Goal: Task Accomplishment & Management: Complete application form

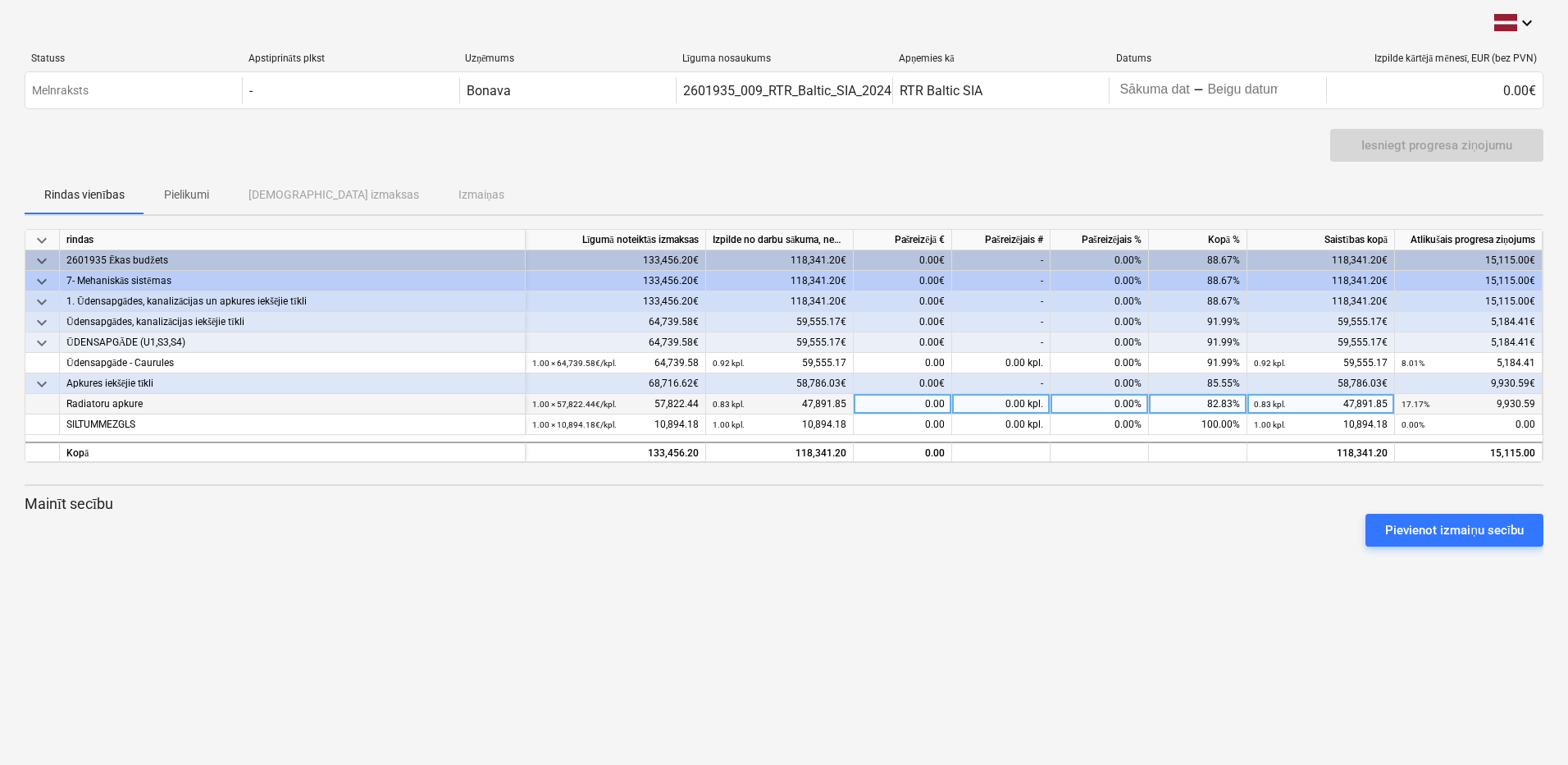
click at [903, 401] on div "0.00" at bounding box center [902, 404] width 98 height 20
drag, startPoint x: 894, startPoint y: 399, endPoint x: 873, endPoint y: 403, distance: 21.4
click at [877, 404] on div "0.00" at bounding box center [902, 404] width 98 height 20
type input "9930.59"
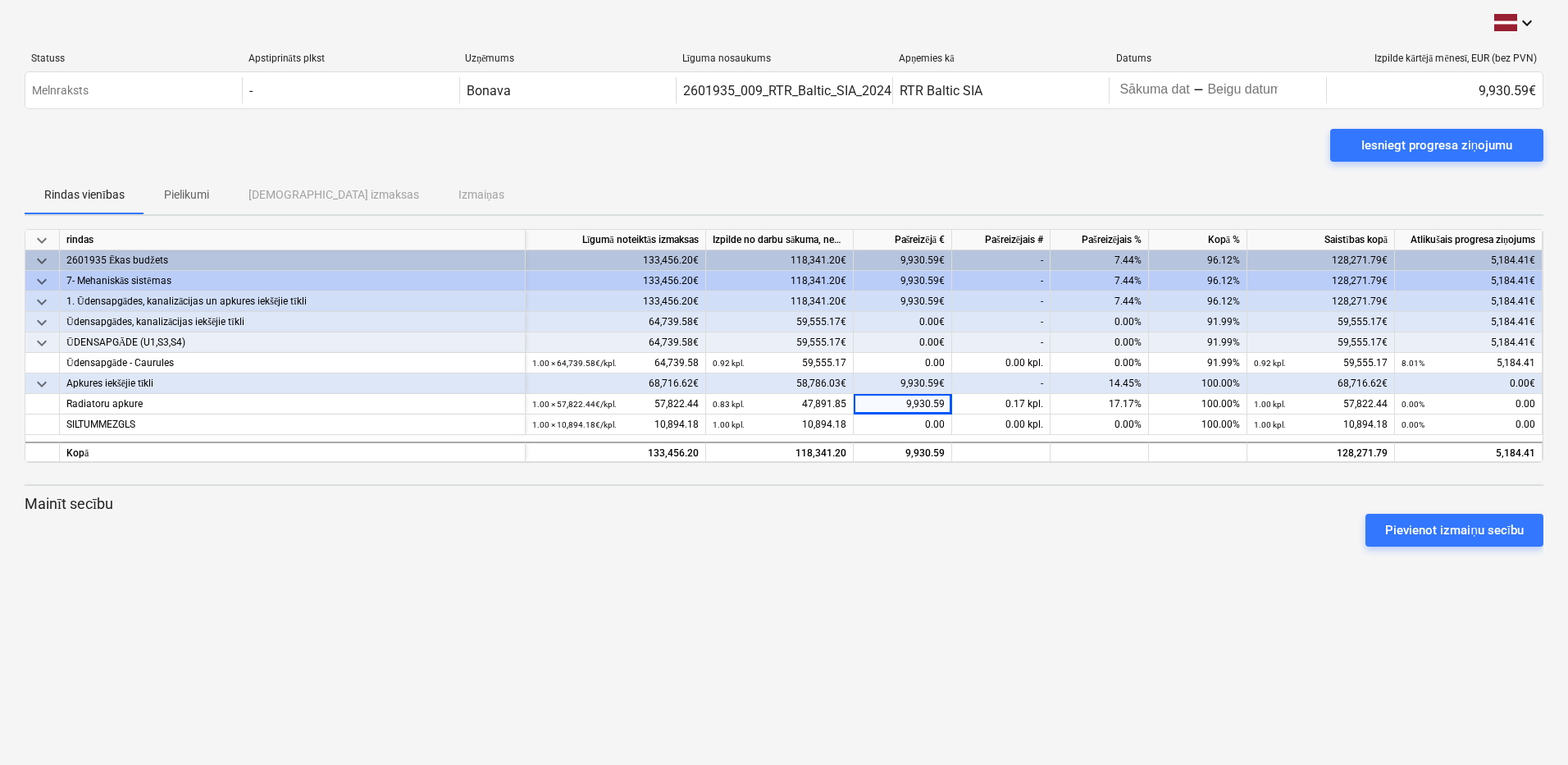
click at [902, 521] on div "Pievienot izmaiņu secību" at bounding box center [783, 531] width 1532 height 46
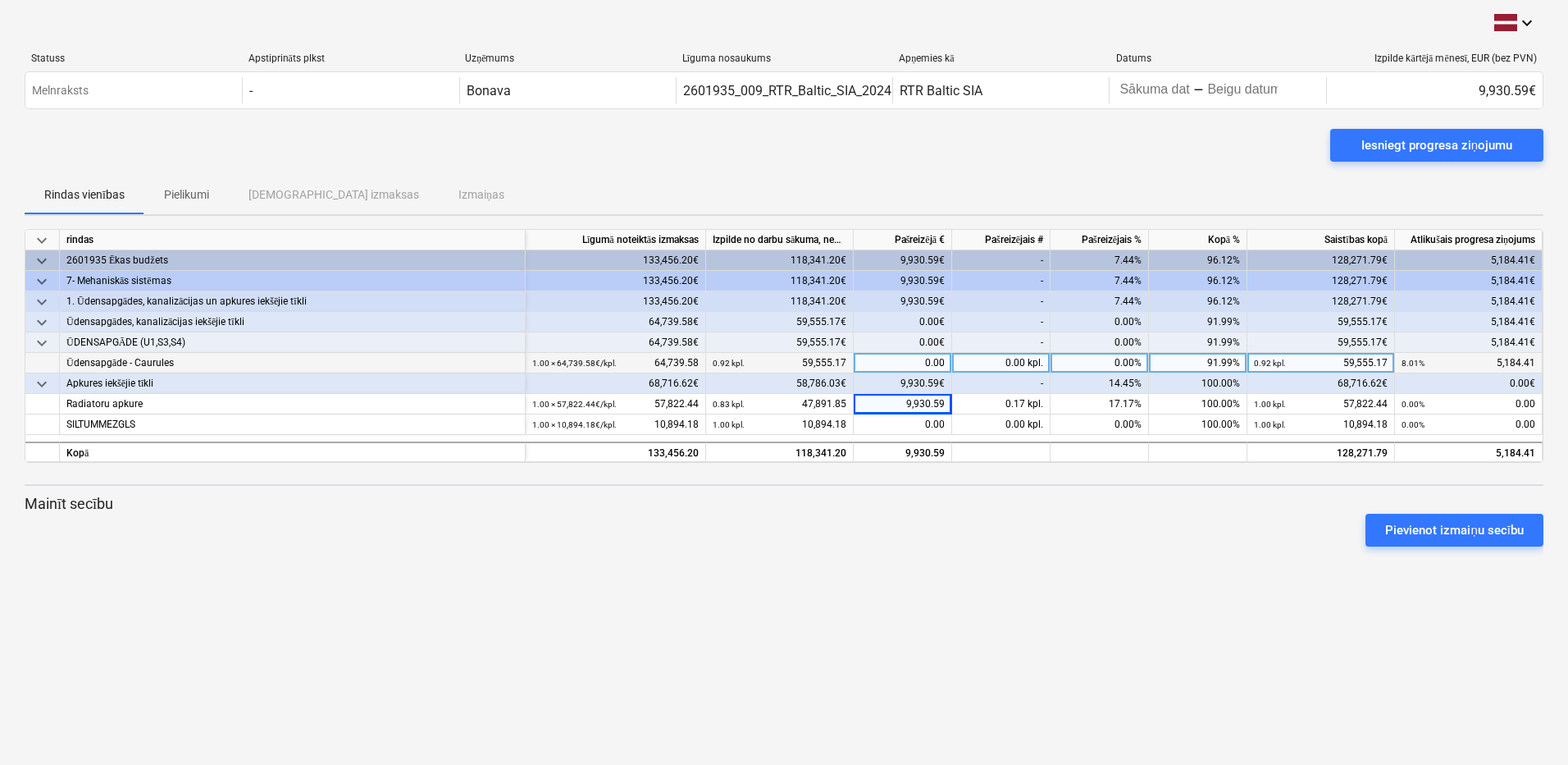
click at [900, 361] on div "0.00" at bounding box center [902, 363] width 98 height 20
type input "5184.41"
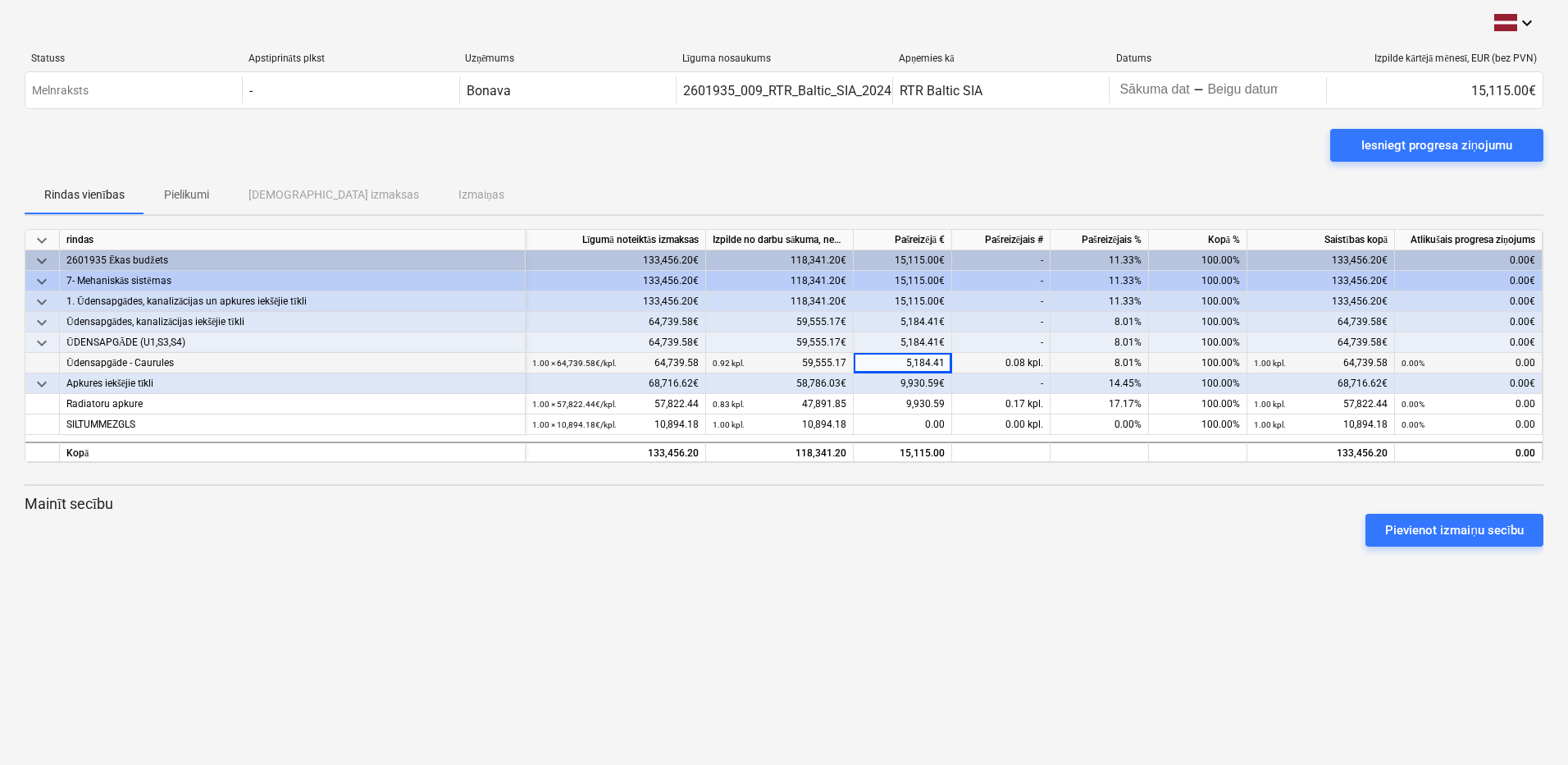
click at [998, 511] on div "Pievienot izmaiņu secību" at bounding box center [783, 531] width 1532 height 46
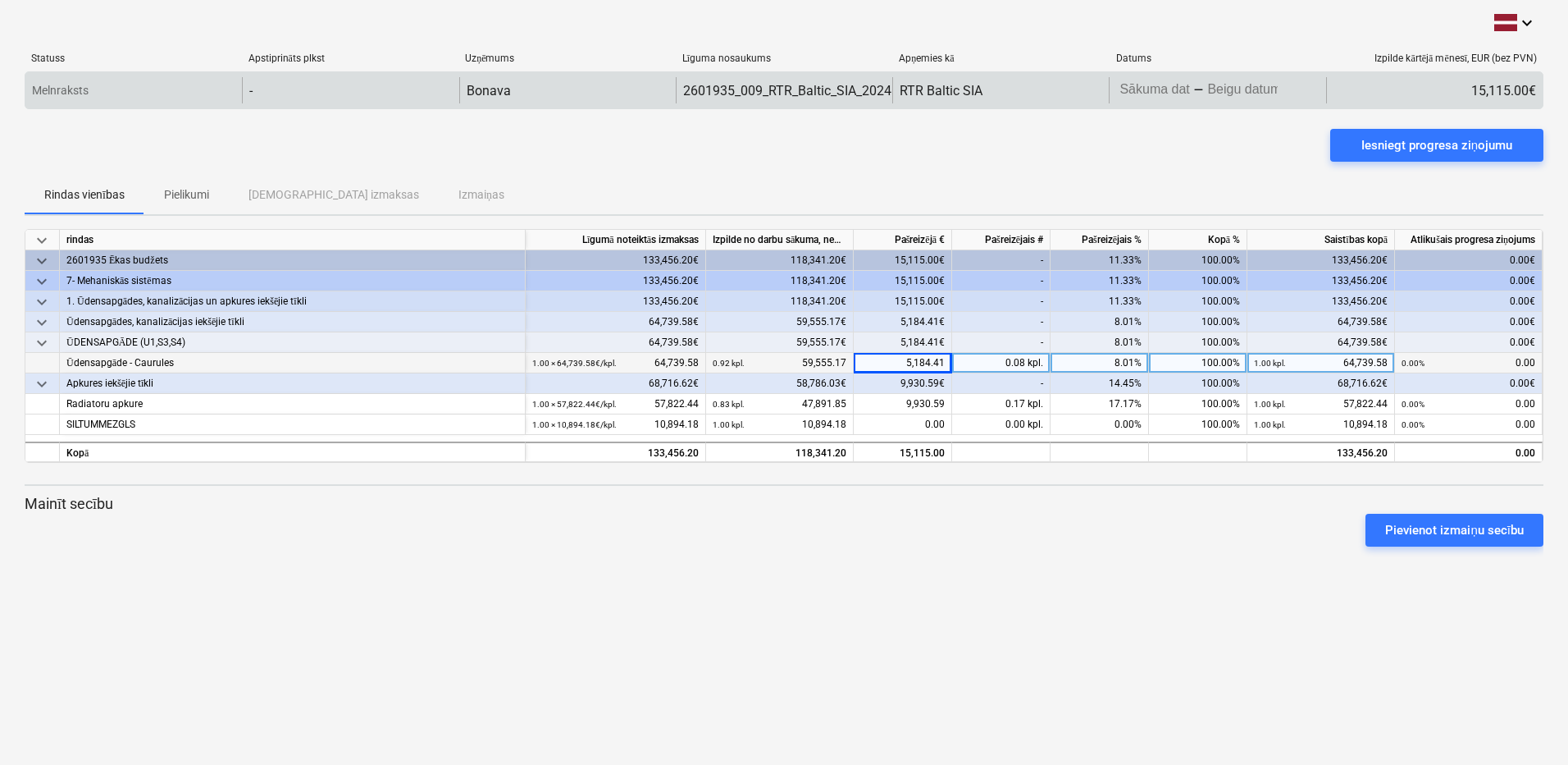
click at [1200, 95] on div "-" at bounding box center [1199, 90] width 11 height 10
click at [1190, 94] on body "keyboard_arrow_down Statuss Apstiprināts plkst Uzņēmums Līguma nosaukums Apņemi…" at bounding box center [784, 382] width 1568 height 765
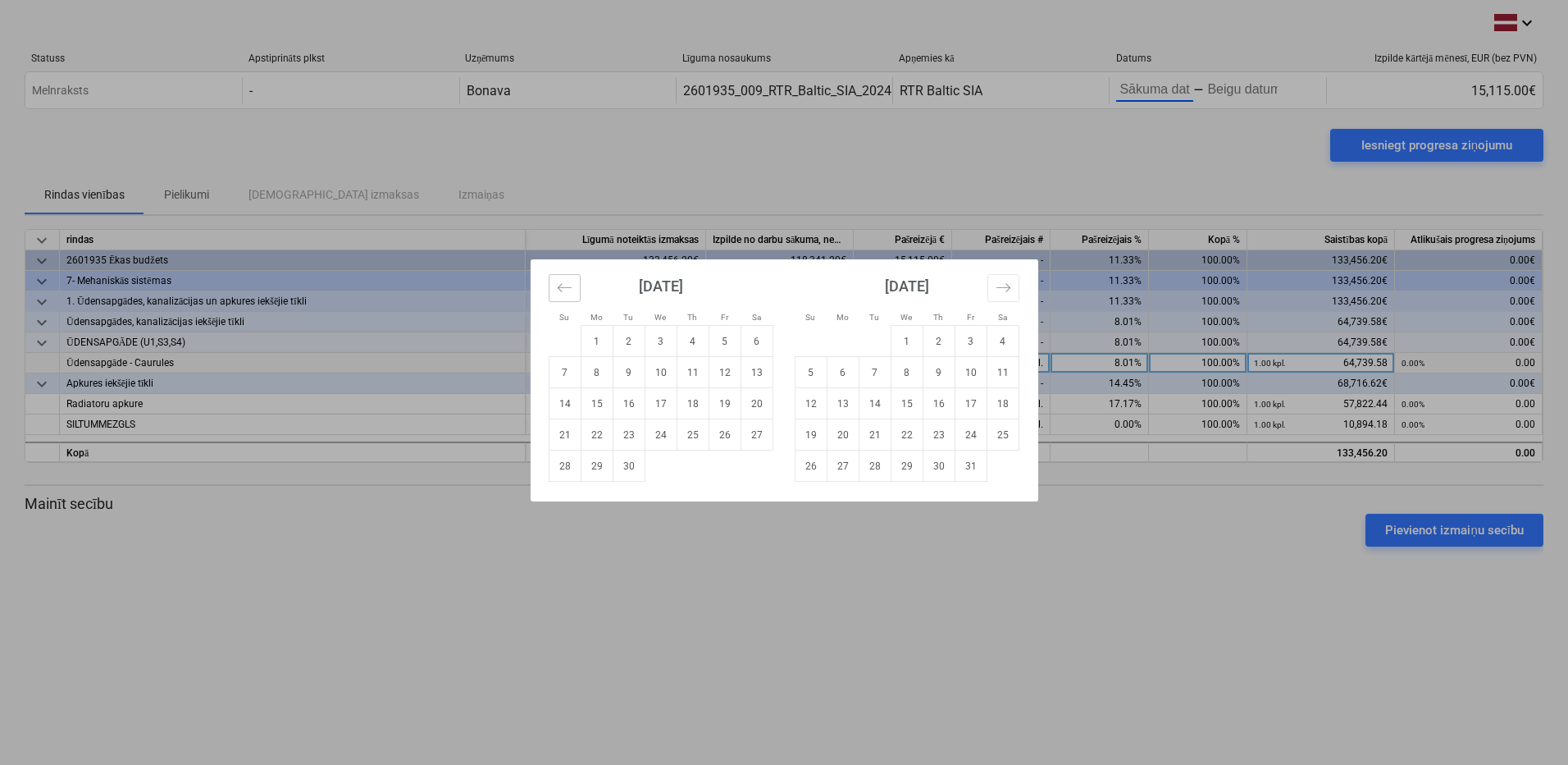
click at [566, 293] on icon "Move backward to switch to the previous month." at bounding box center [565, 287] width 16 height 16
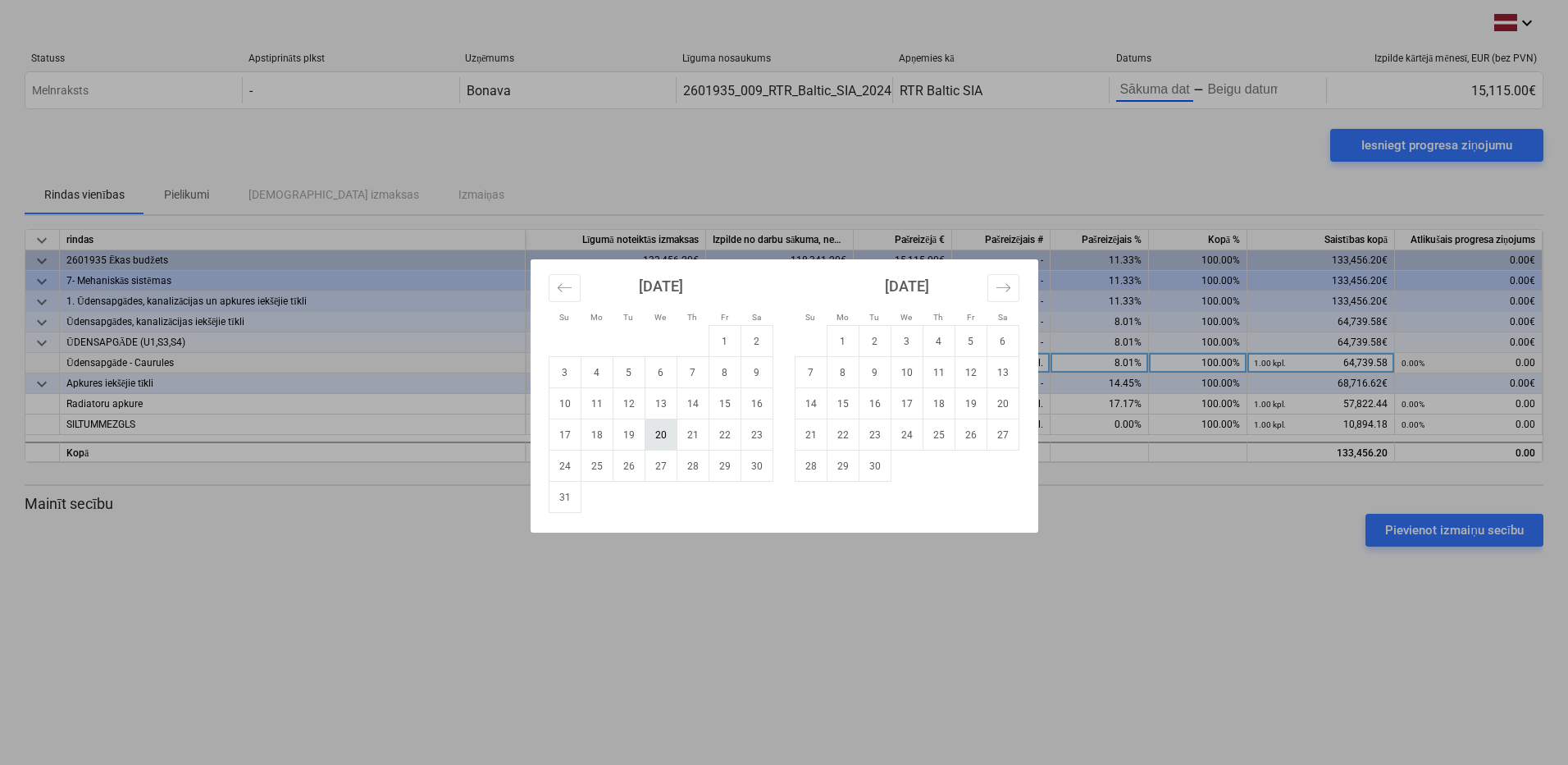
click at [657, 442] on td "20" at bounding box center [660, 435] width 32 height 31
type input "[DATE]"
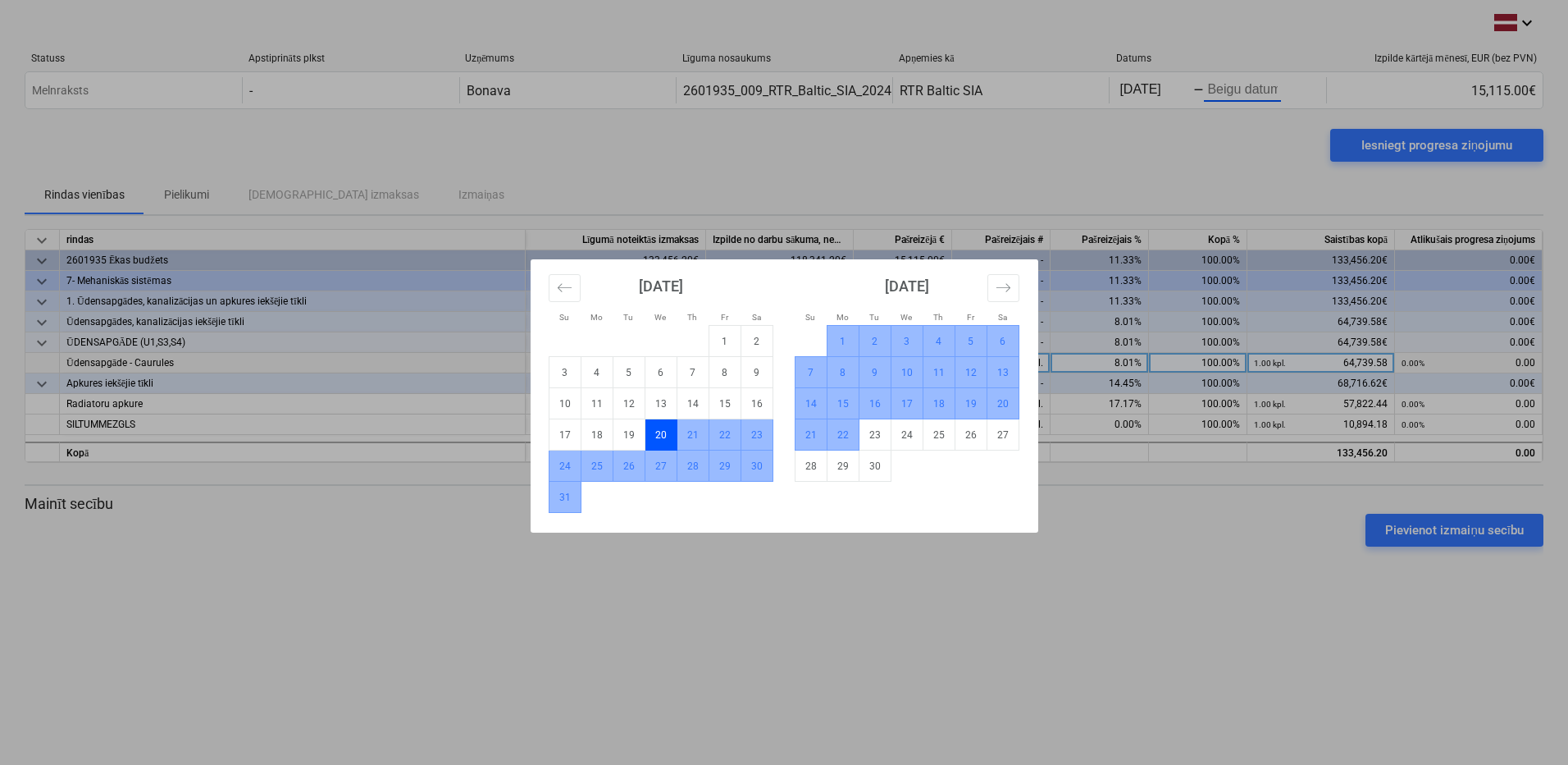
click at [840, 435] on td "22" at bounding box center [842, 435] width 32 height 31
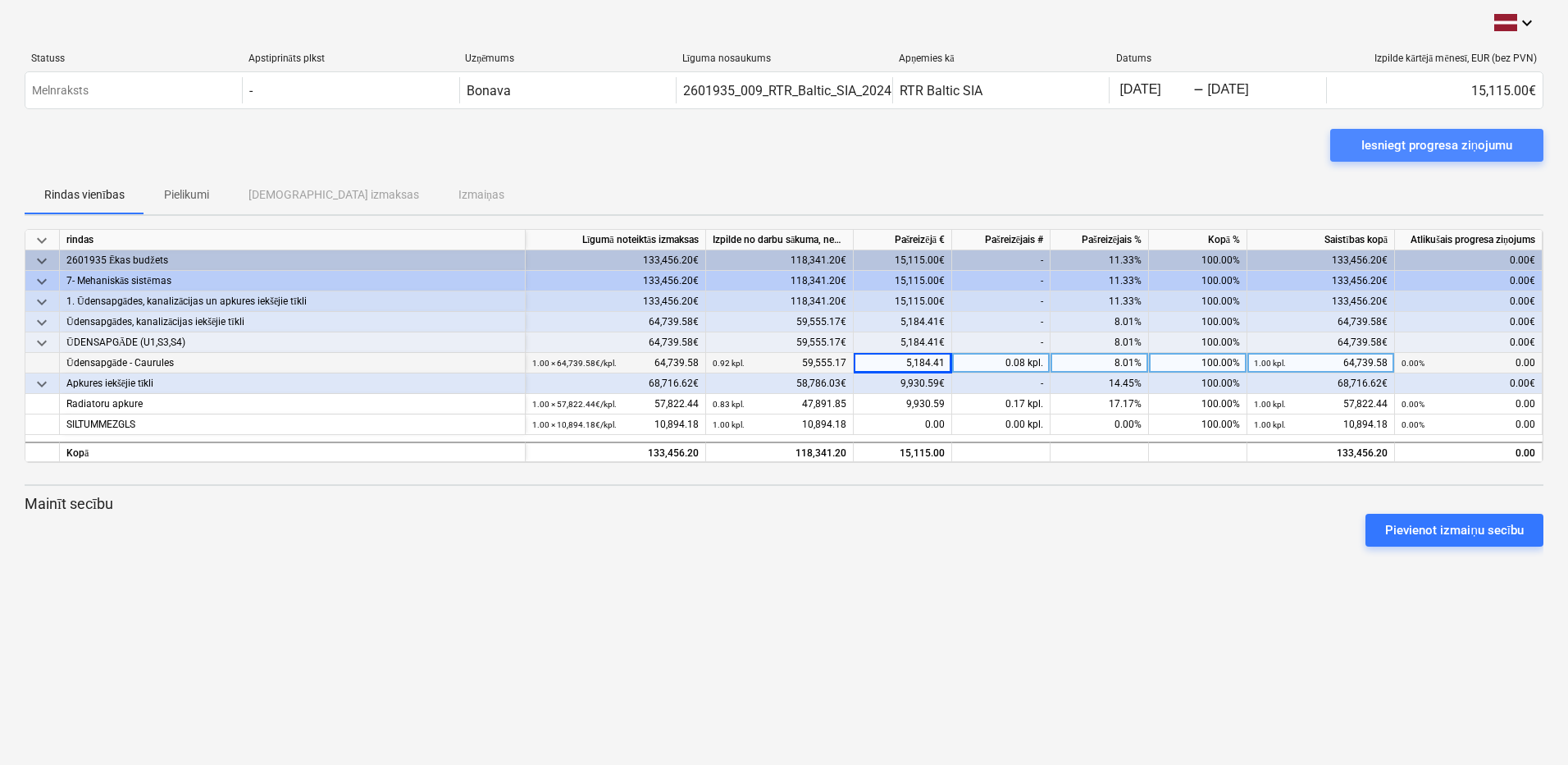
click at [1443, 147] on div "Iesniegt progresa ziņojumu" at bounding box center [1437, 144] width 151 height 21
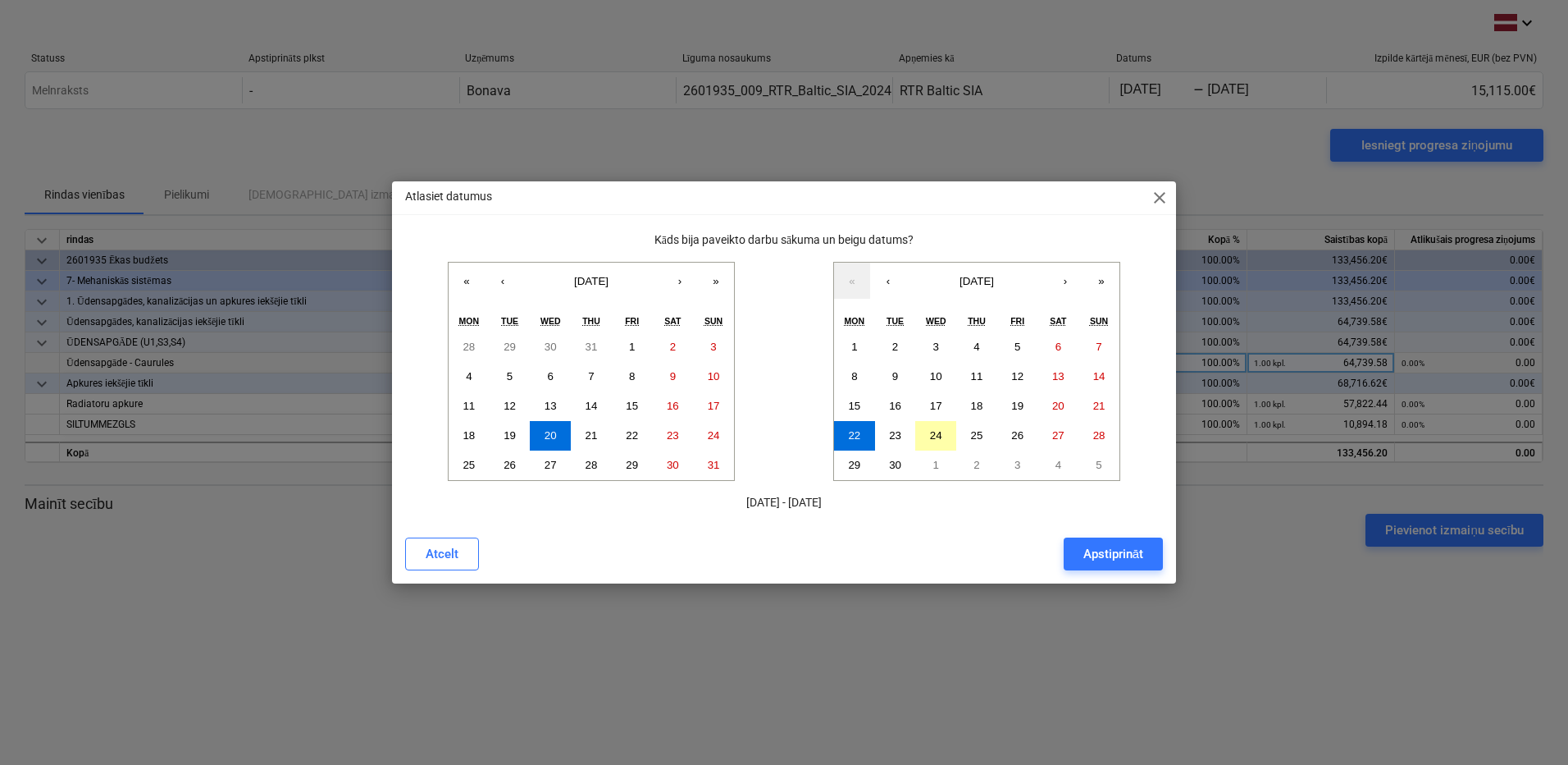
click at [931, 440] on abbr "24" at bounding box center [936, 434] width 12 height 12
click at [1090, 557] on div "Apstiprināt" at bounding box center [1113, 554] width 60 height 21
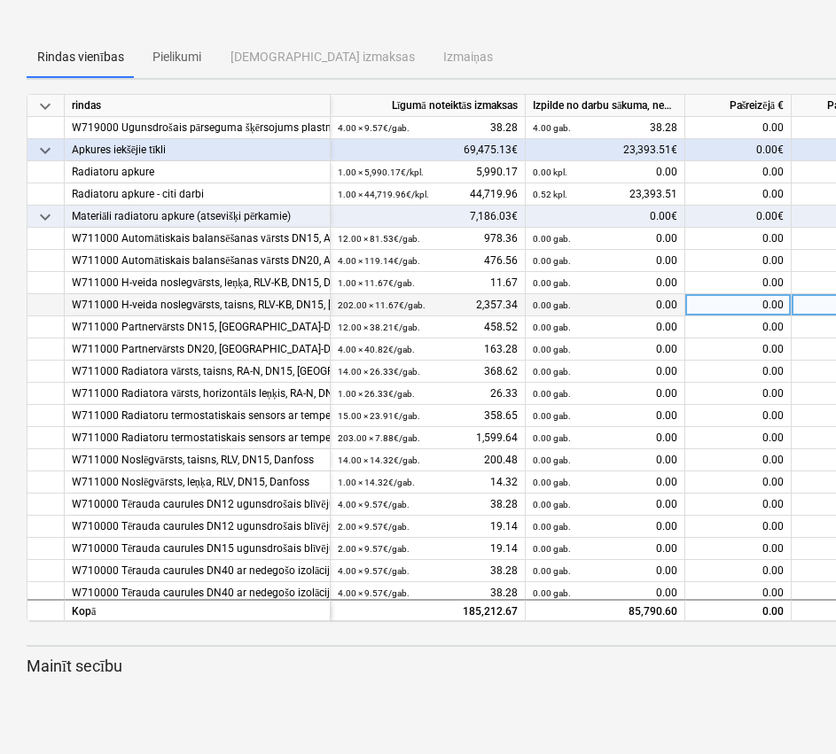
scroll to position [709, 0]
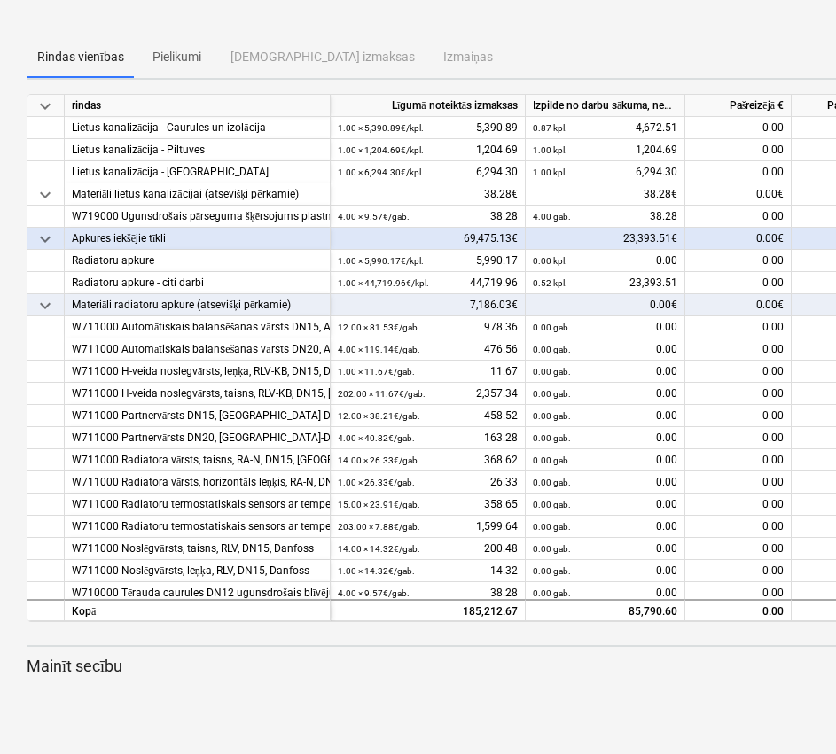
click at [299, 693] on div "Pievienot izmaiņu secību" at bounding box center [605, 695] width 1173 height 50
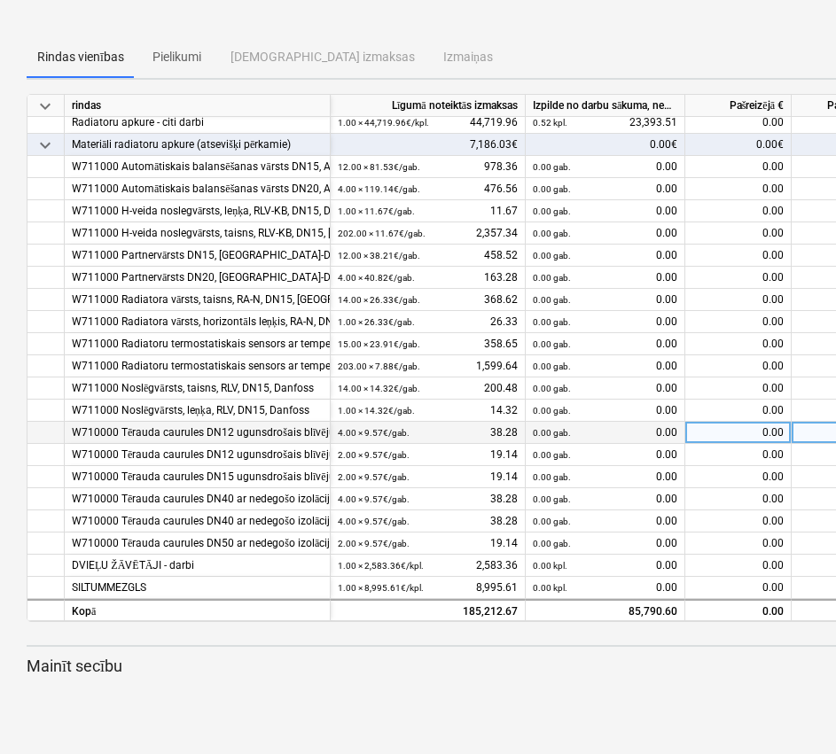
scroll to position [787, 0]
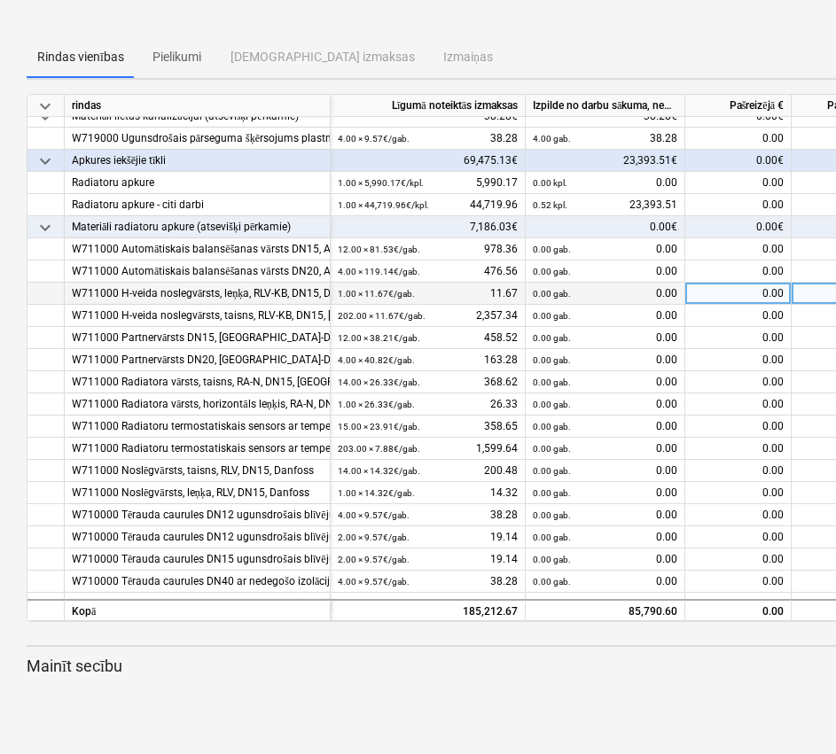
click at [615, 302] on div "0.00 gab. 0.00" at bounding box center [605, 294] width 144 height 22
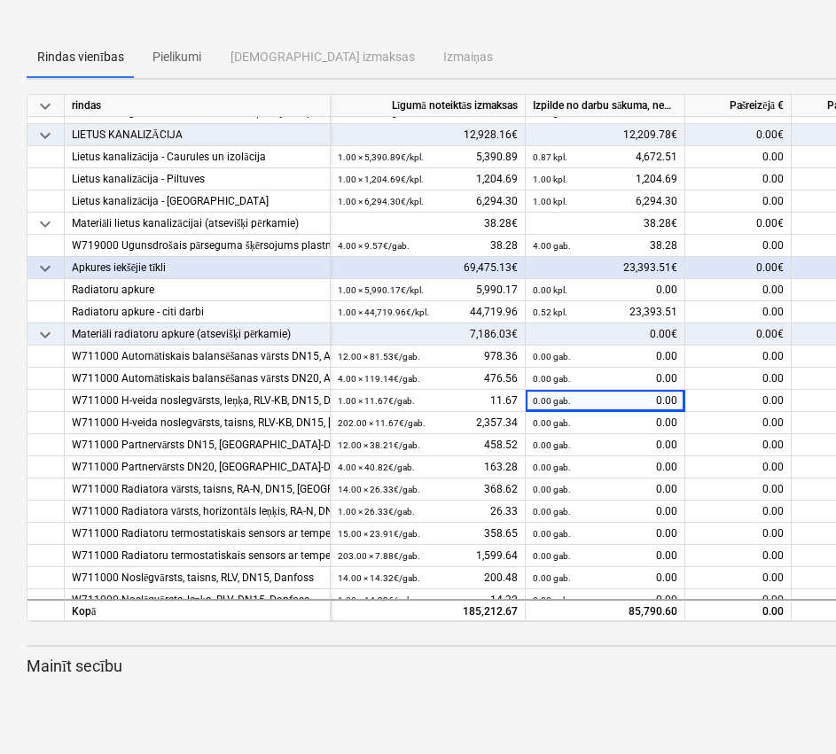
scroll to position [698, 0]
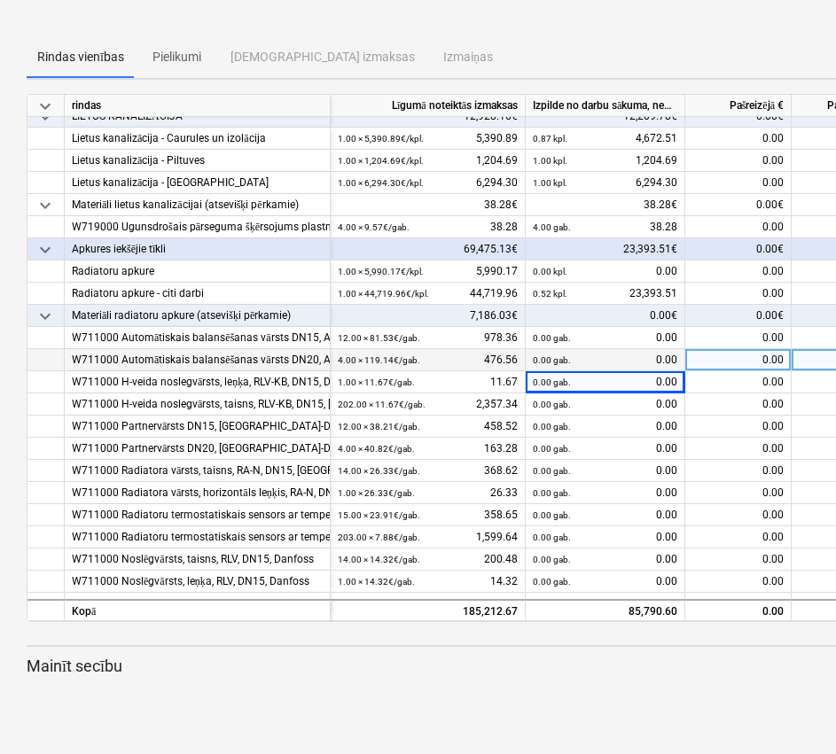
click at [181, 362] on div "W711000 Automātiskais balansēšanas vārsts DN20, ASV-PV 20, [GEOGRAPHIC_DATA]" at bounding box center [197, 360] width 251 height 22
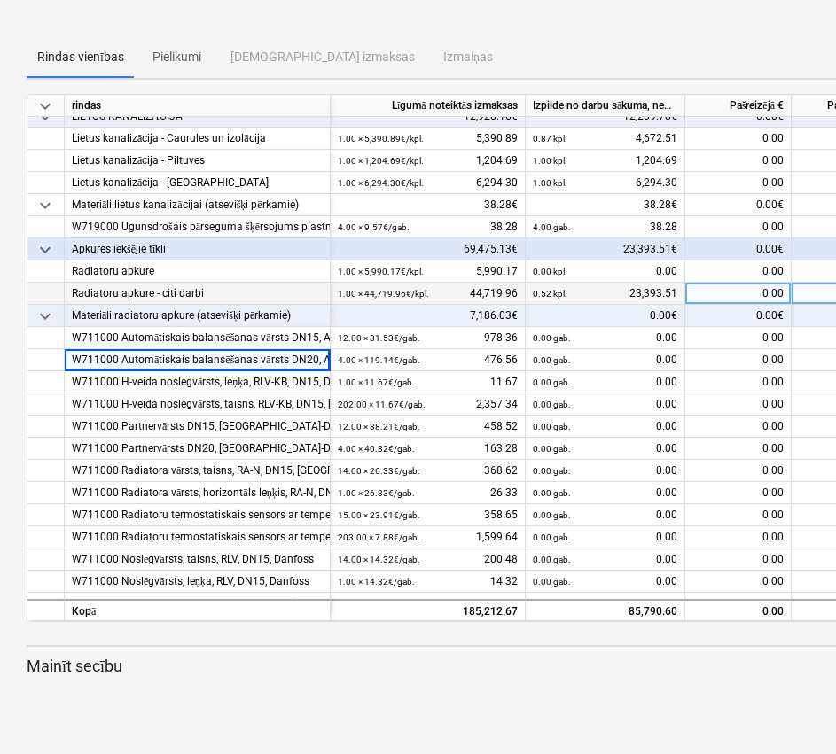
click at [757, 292] on div "0.00" at bounding box center [738, 294] width 106 height 22
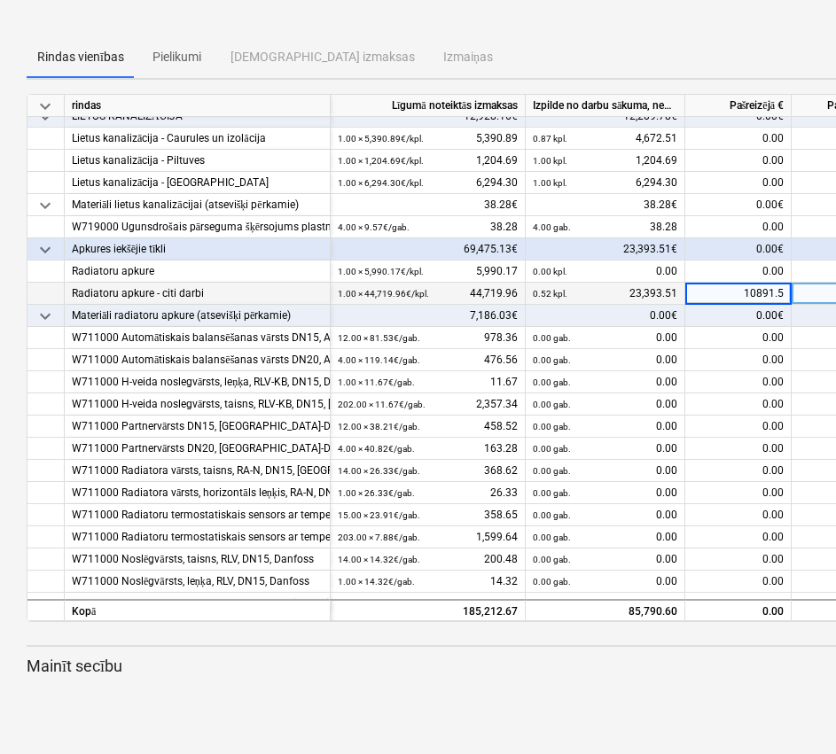
type input "10891.51"
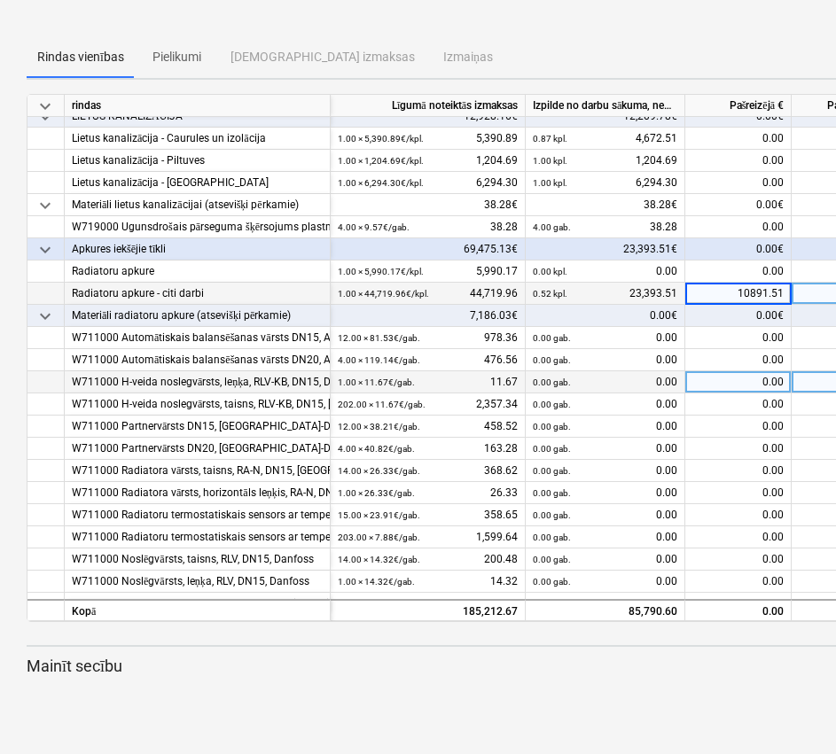
click at [747, 385] on div "0.00" at bounding box center [738, 382] width 106 height 22
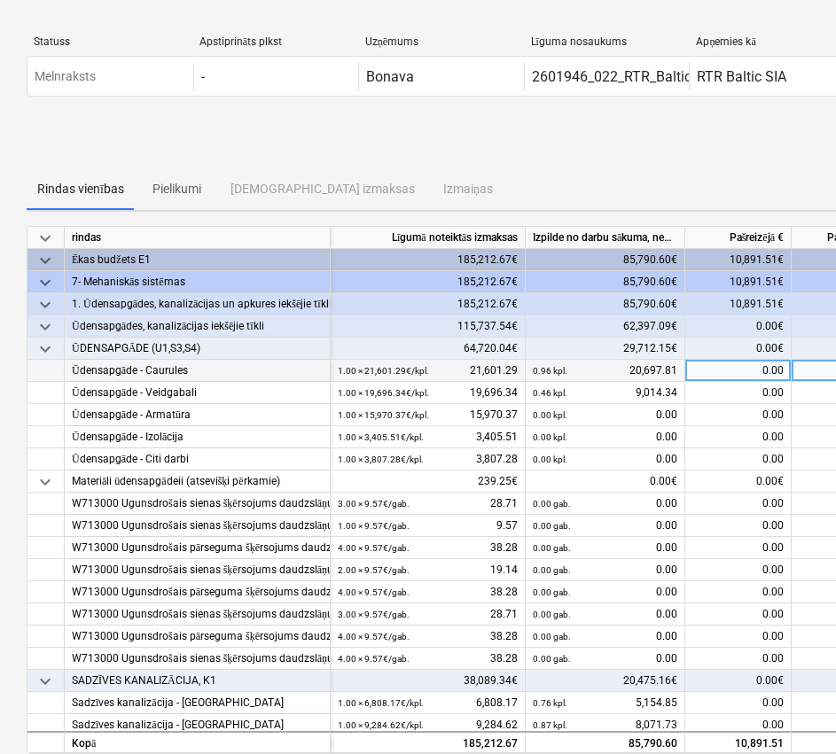
scroll to position [0, 0]
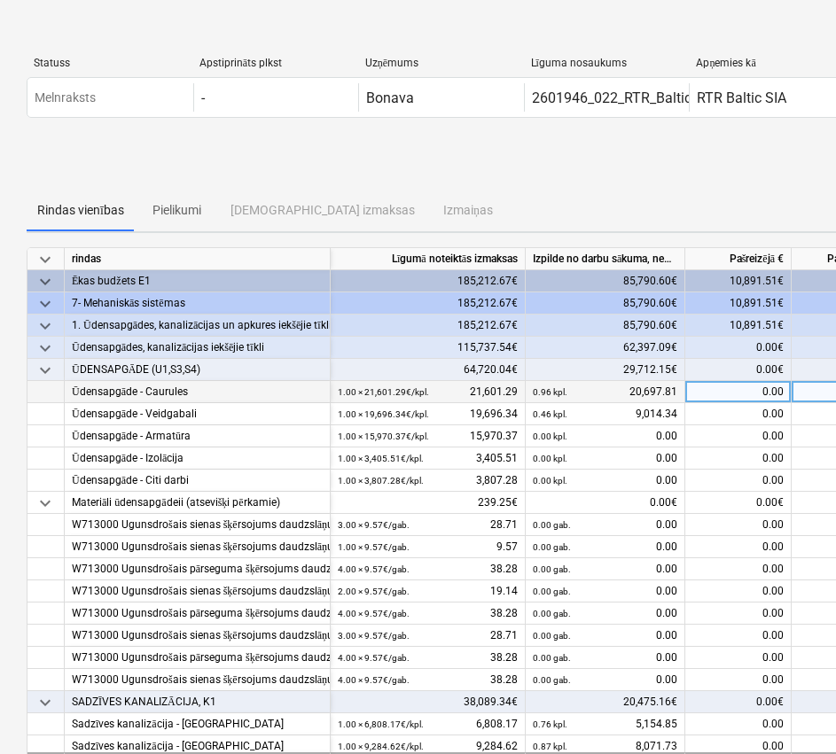
click at [747, 393] on div "0.00" at bounding box center [738, 392] width 106 height 22
type input "862.46"
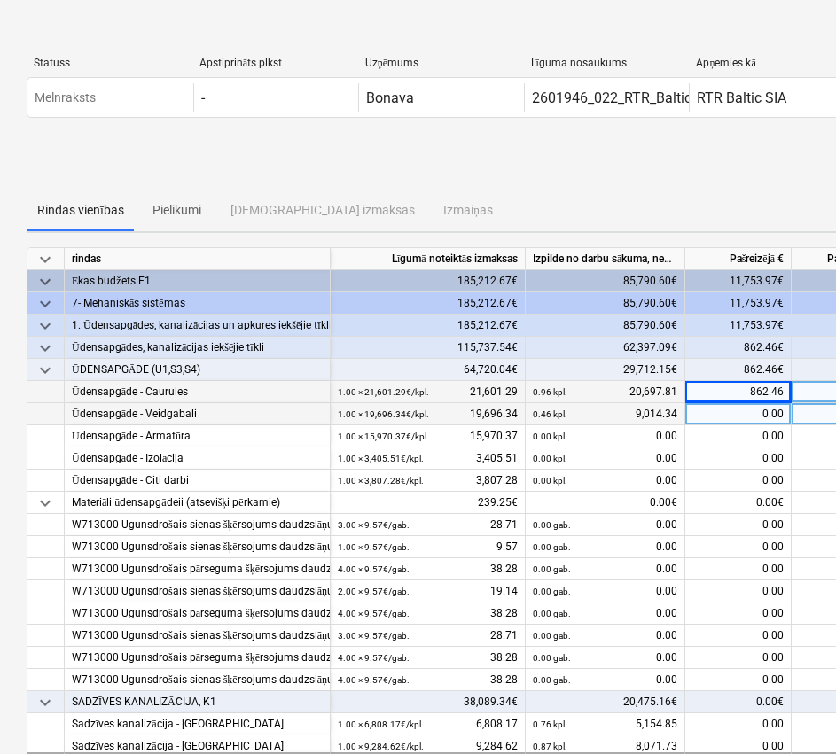
click at [747, 416] on div "0.00" at bounding box center [738, 414] width 106 height 22
type input "744.80"
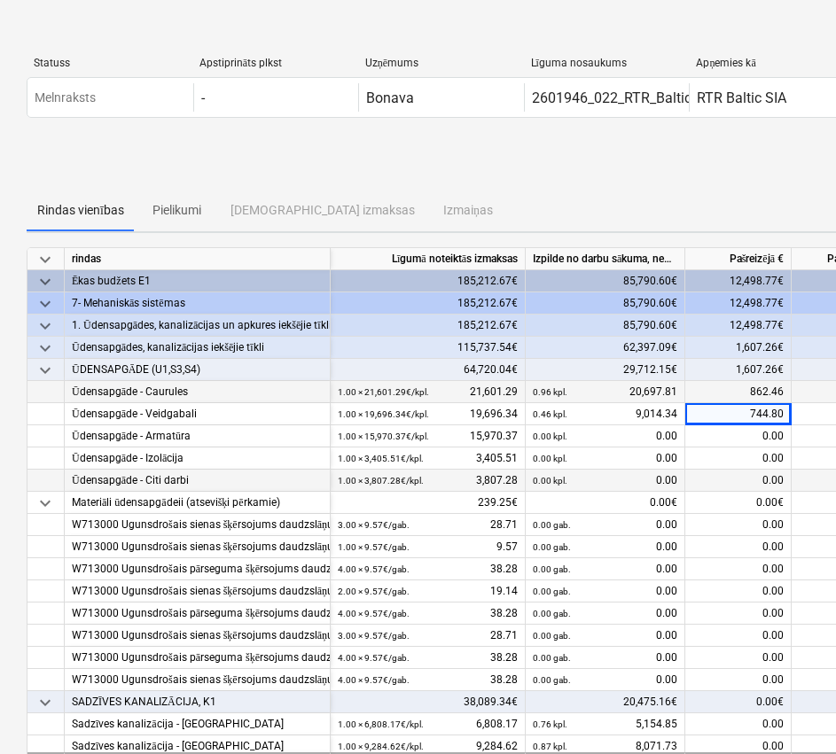
click at [754, 475] on div "0.00" at bounding box center [738, 481] width 106 height 22
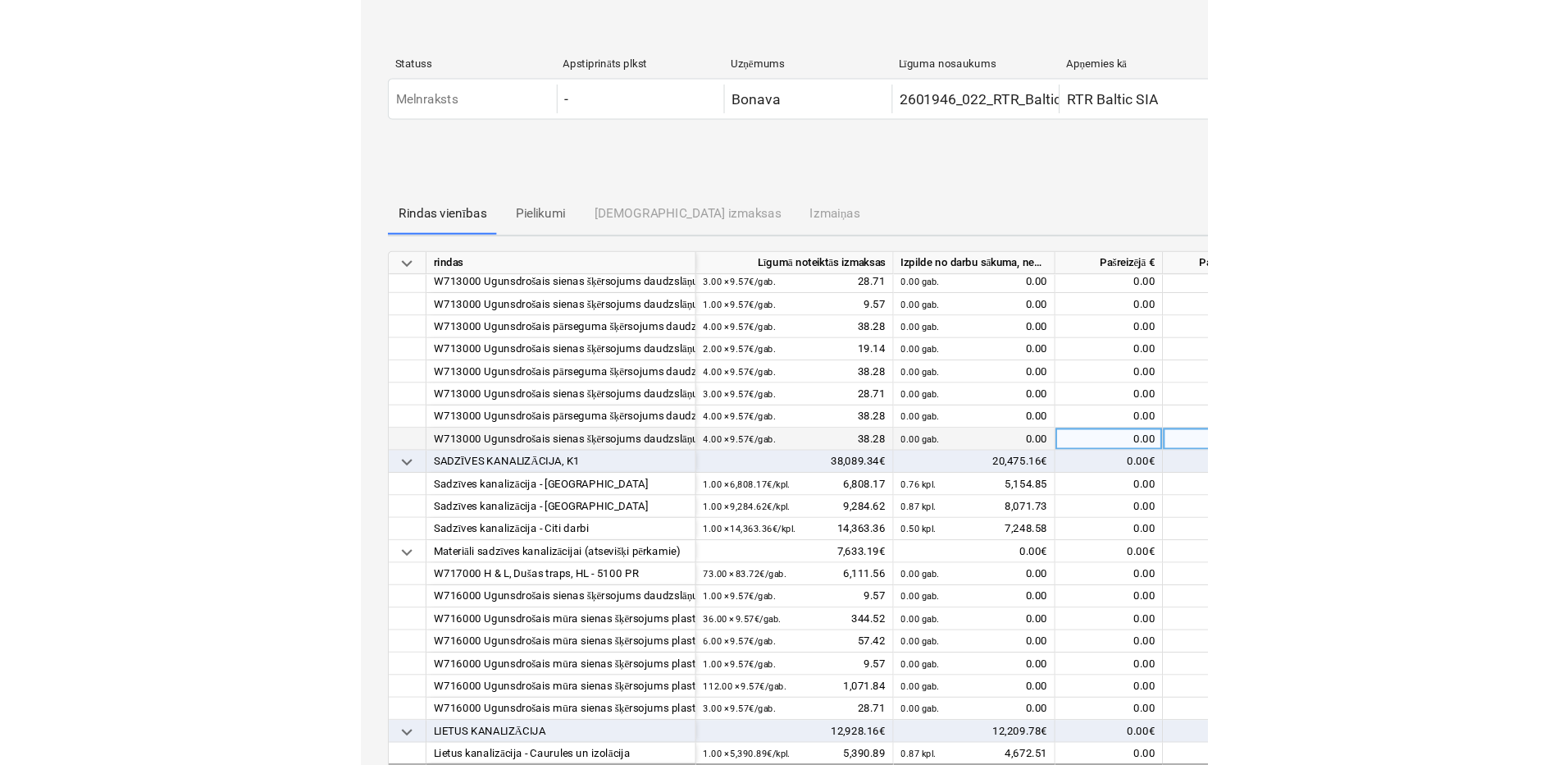
scroll to position [246, 0]
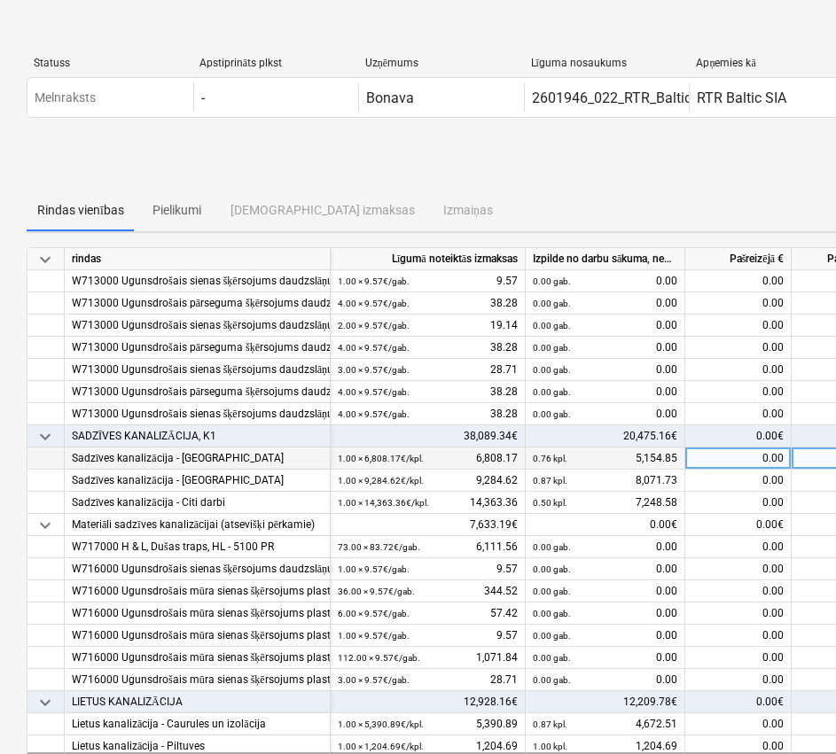
click at [701, 455] on div "0.00" at bounding box center [738, 458] width 106 height 22
type input "1289.04"
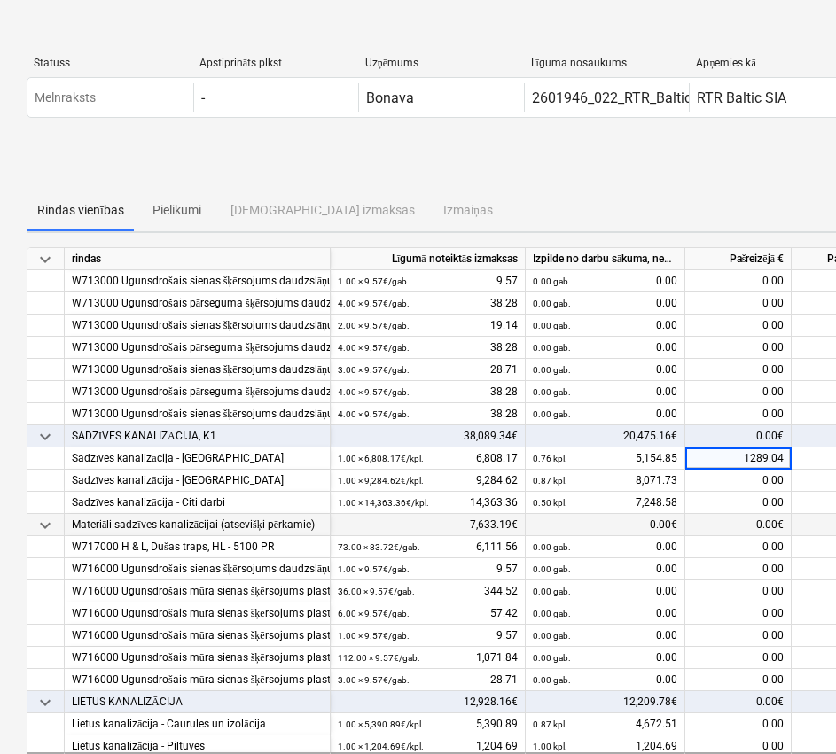
click at [751, 531] on div "0.00€" at bounding box center [738, 525] width 106 height 22
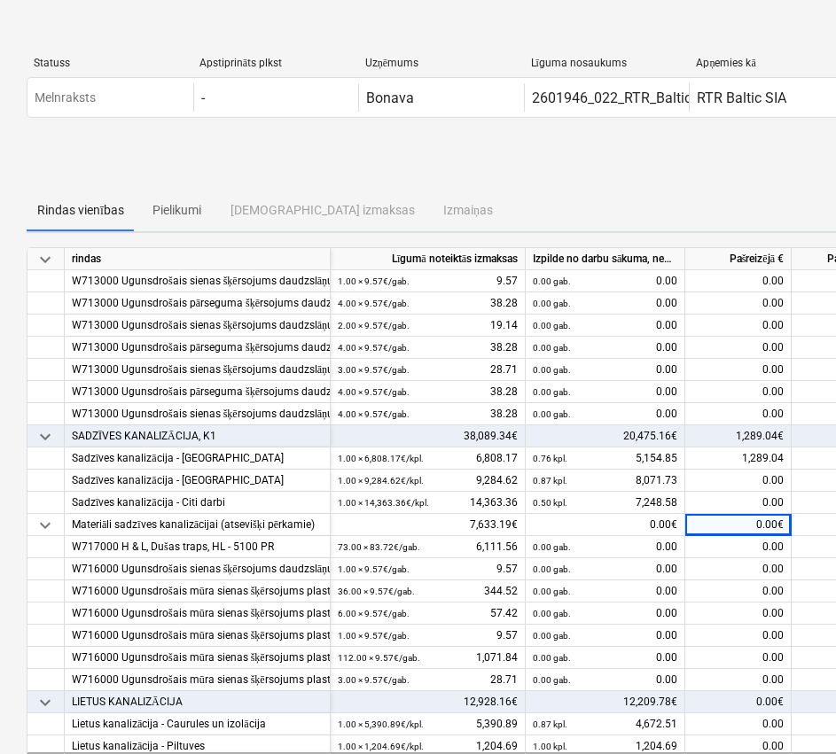
click at [725, 169] on div "Iesniegt progresa ziņojumu" at bounding box center [606, 164] width 1159 height 50
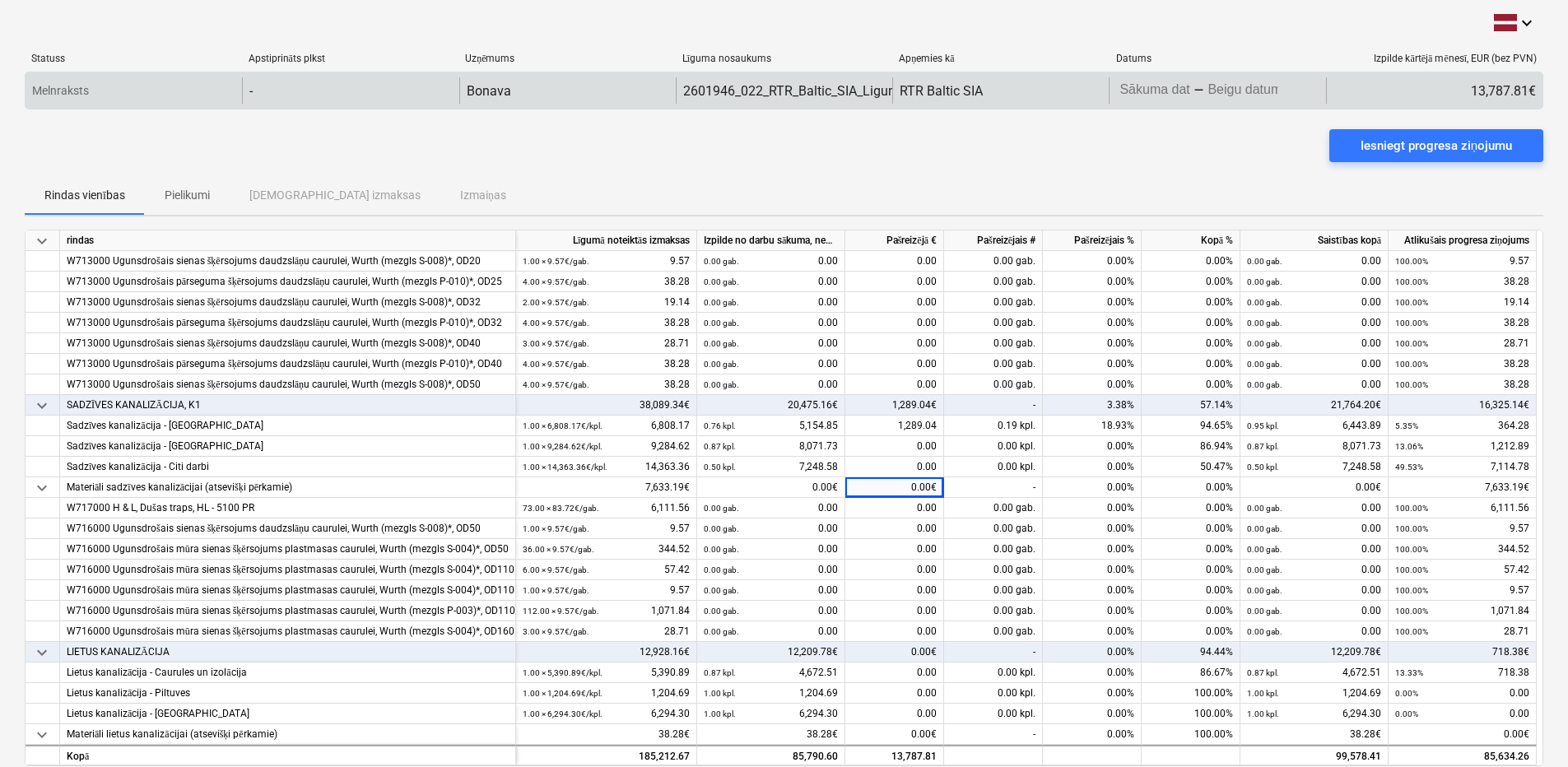
click at [1206, 86] on body "keyboard_arrow_down Statuss Apstiprināts plkst Uzņēmums Līguma nosaukums Apņemi…" at bounding box center [784, 384] width 1568 height 767
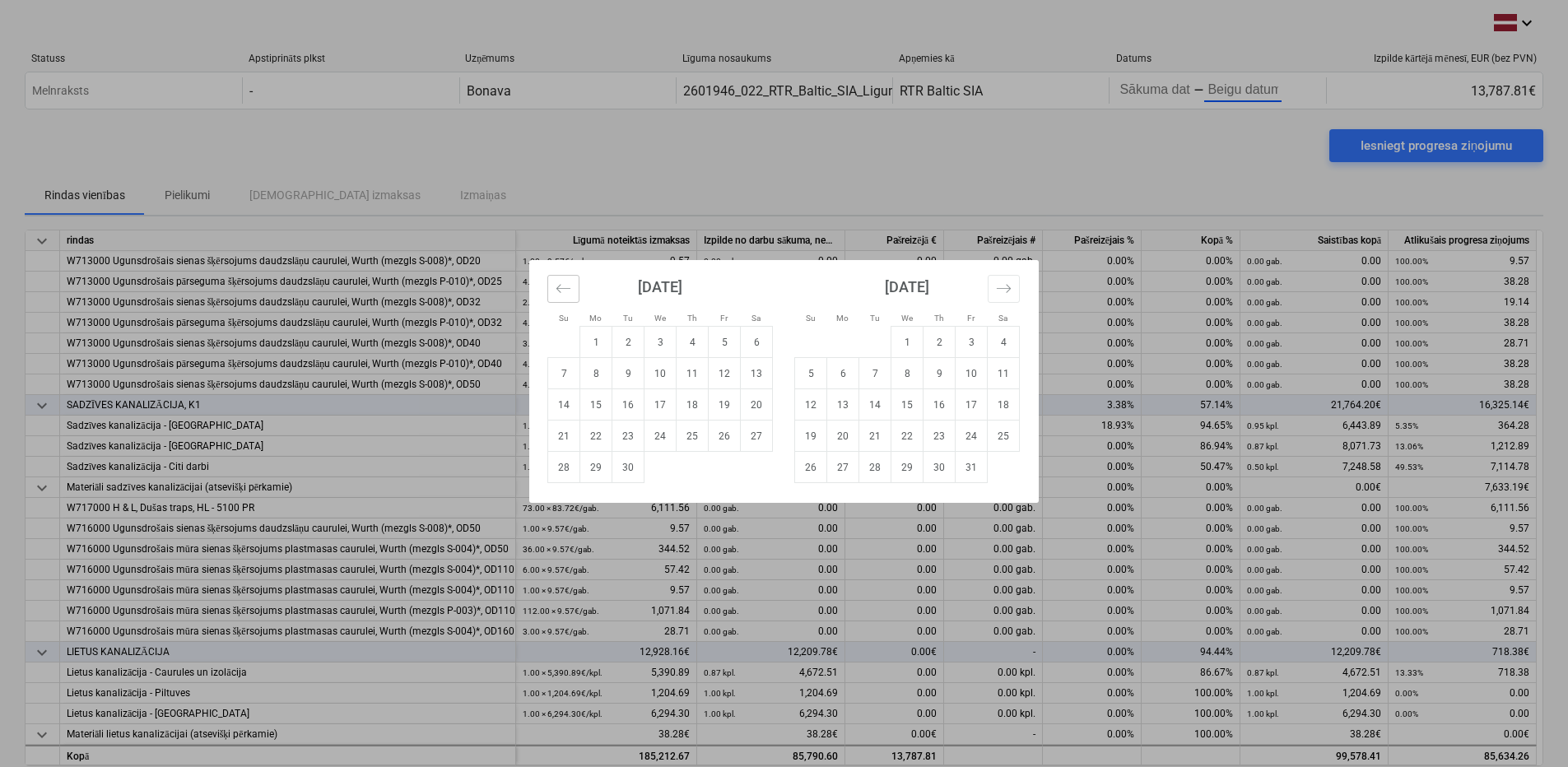
click at [552, 289] on button "Move backward to switch to the previous month." at bounding box center [563, 289] width 33 height 28
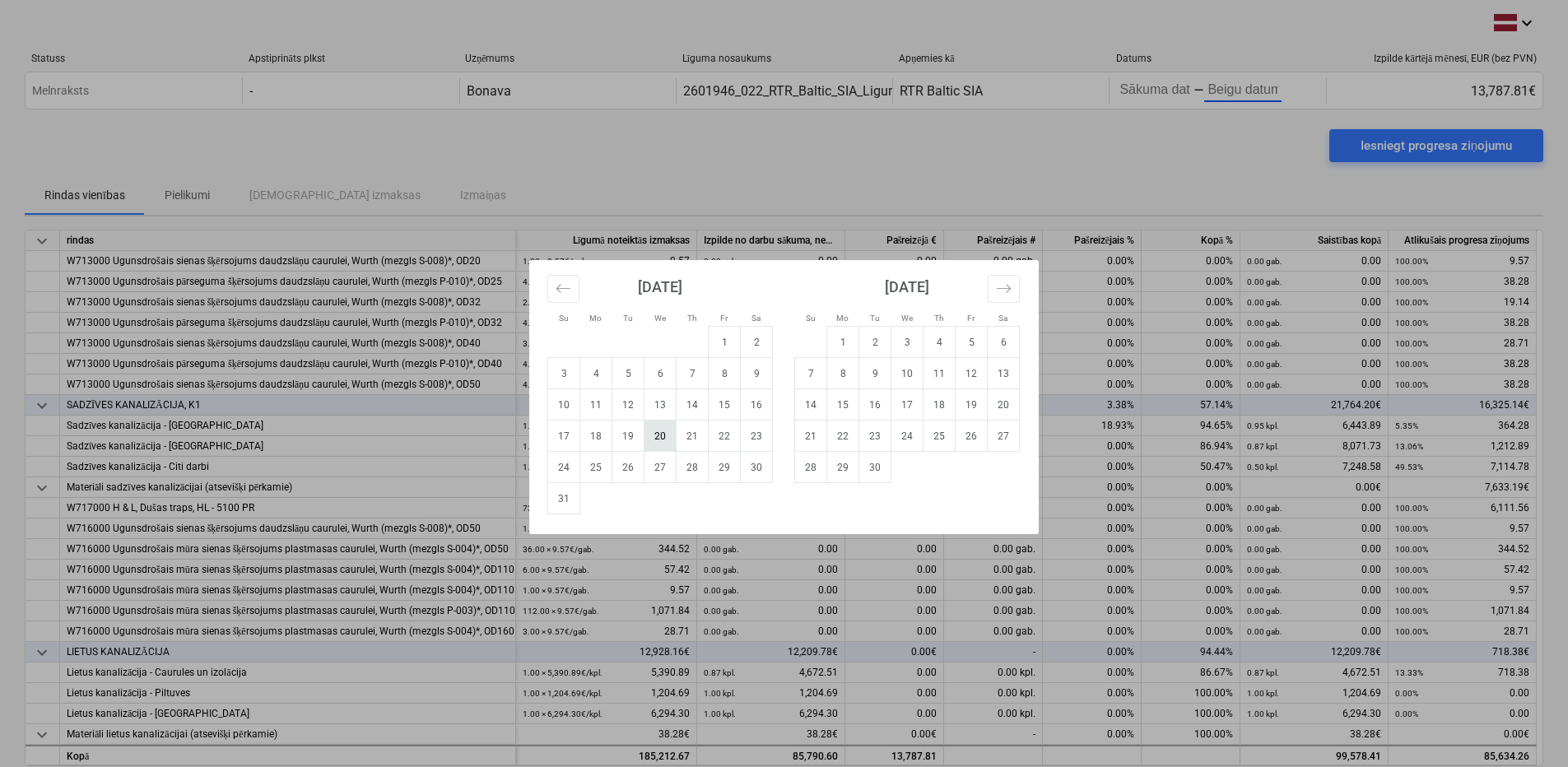
click at [663, 439] on td "20" at bounding box center [660, 436] width 33 height 32
type input "[DATE]"
click at [899, 441] on td "24" at bounding box center [908, 436] width 33 height 32
type input "[DATE]"
click at [662, 442] on td "20" at bounding box center [660, 436] width 33 height 32
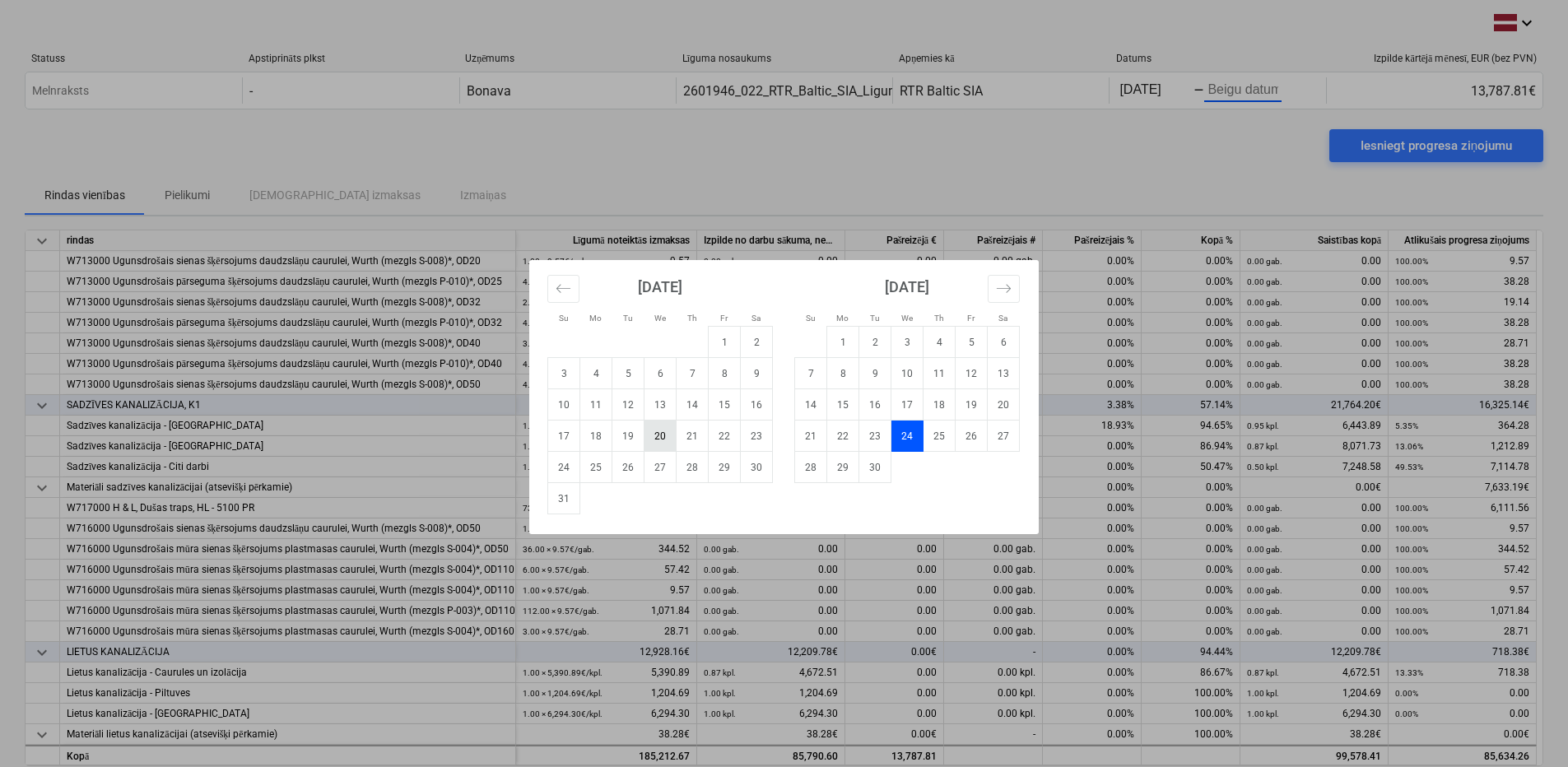
type input "[DATE]"
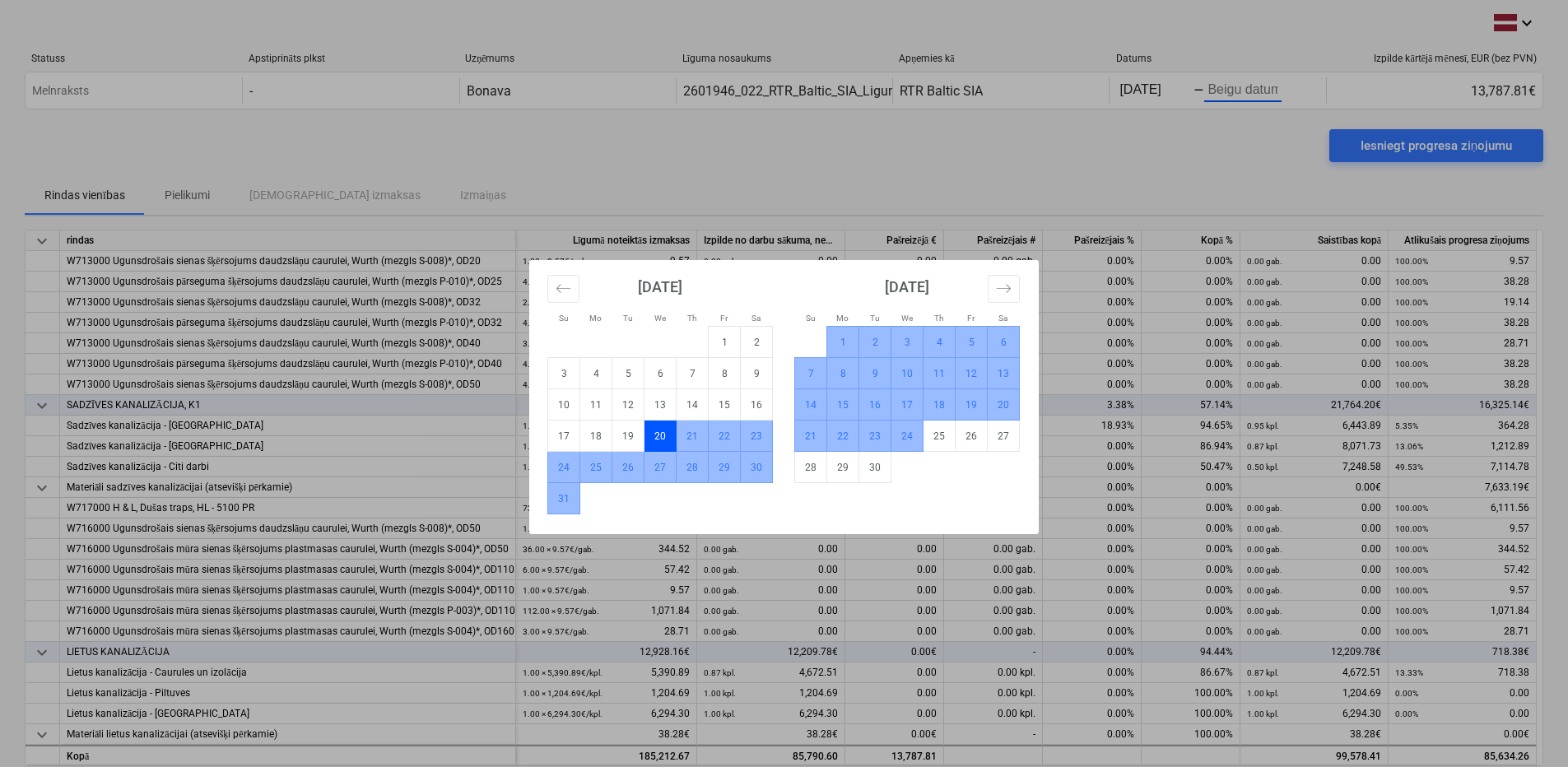
click at [913, 446] on td "24" at bounding box center [908, 436] width 33 height 32
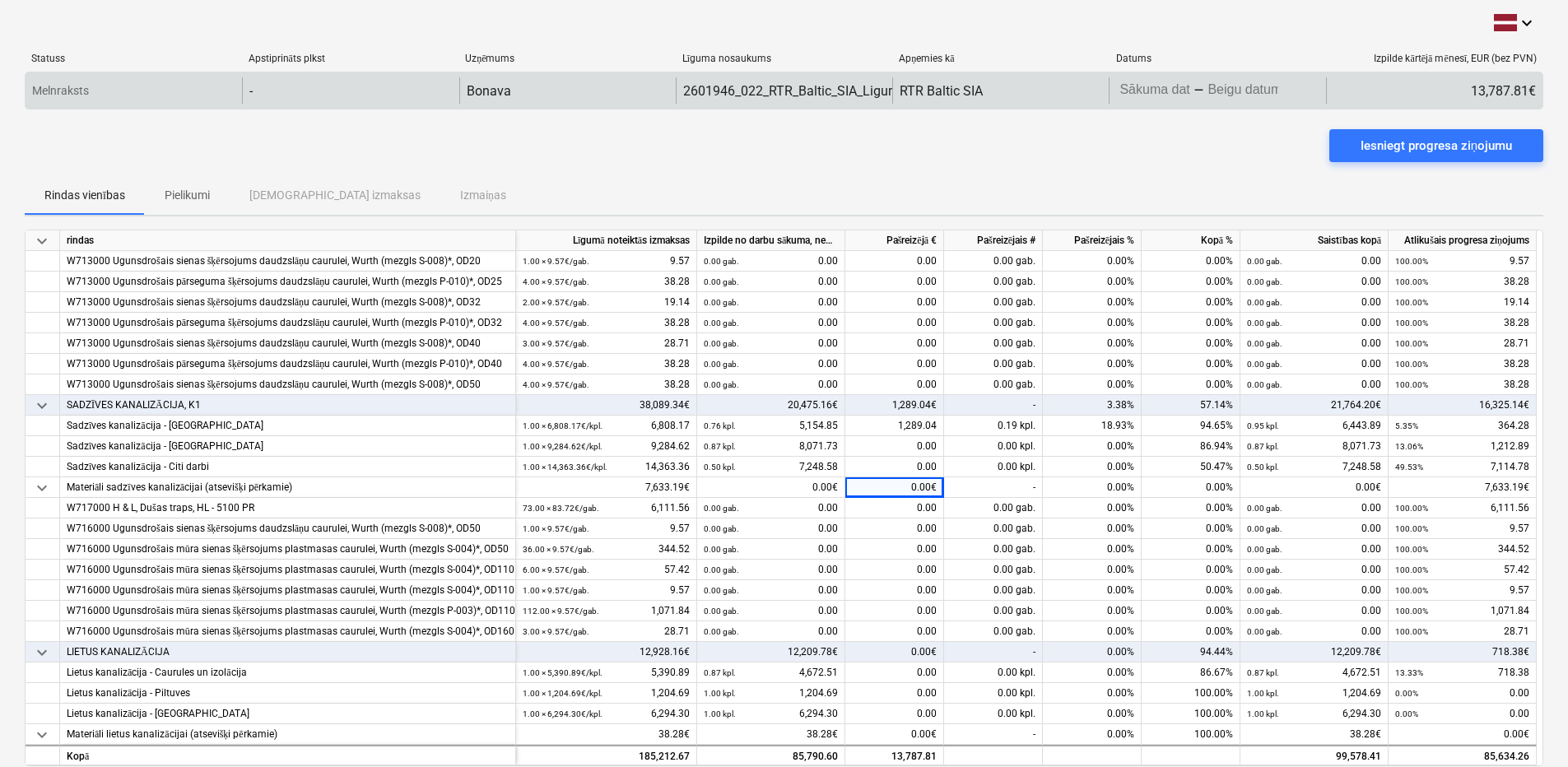
click at [1227, 98] on body "keyboard_arrow_down Statuss Apstiprināts plkst Uzņēmums Līguma nosaukums Apņemi…" at bounding box center [784, 384] width 1568 height 767
click at [1201, 96] on div "-" at bounding box center [1199, 90] width 11 height 10
click at [1462, 150] on div "Iesniegt progresa ziņojumu" at bounding box center [1436, 145] width 151 height 21
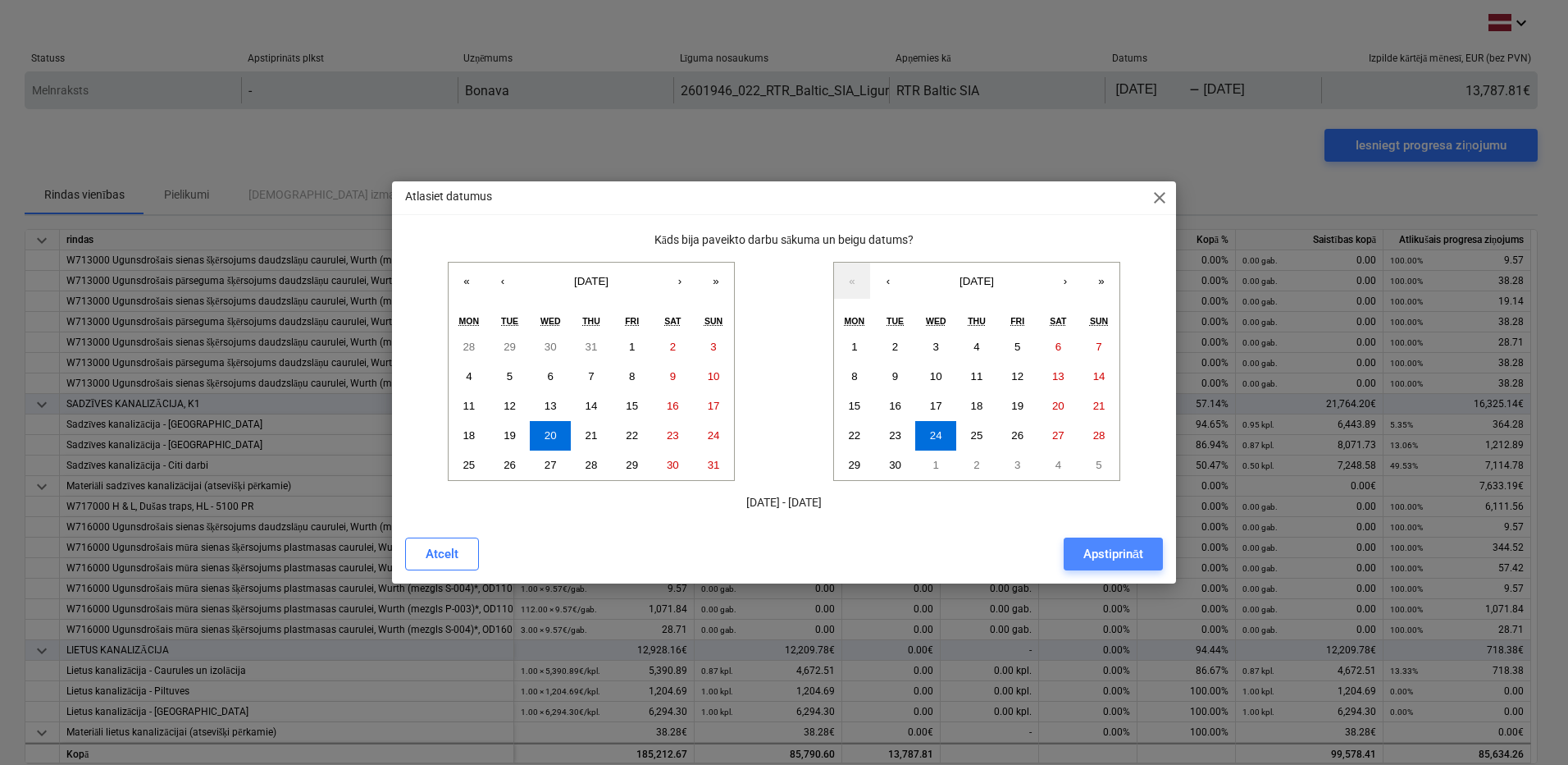
click at [1118, 551] on div "Apstiprināt" at bounding box center [1113, 554] width 60 height 21
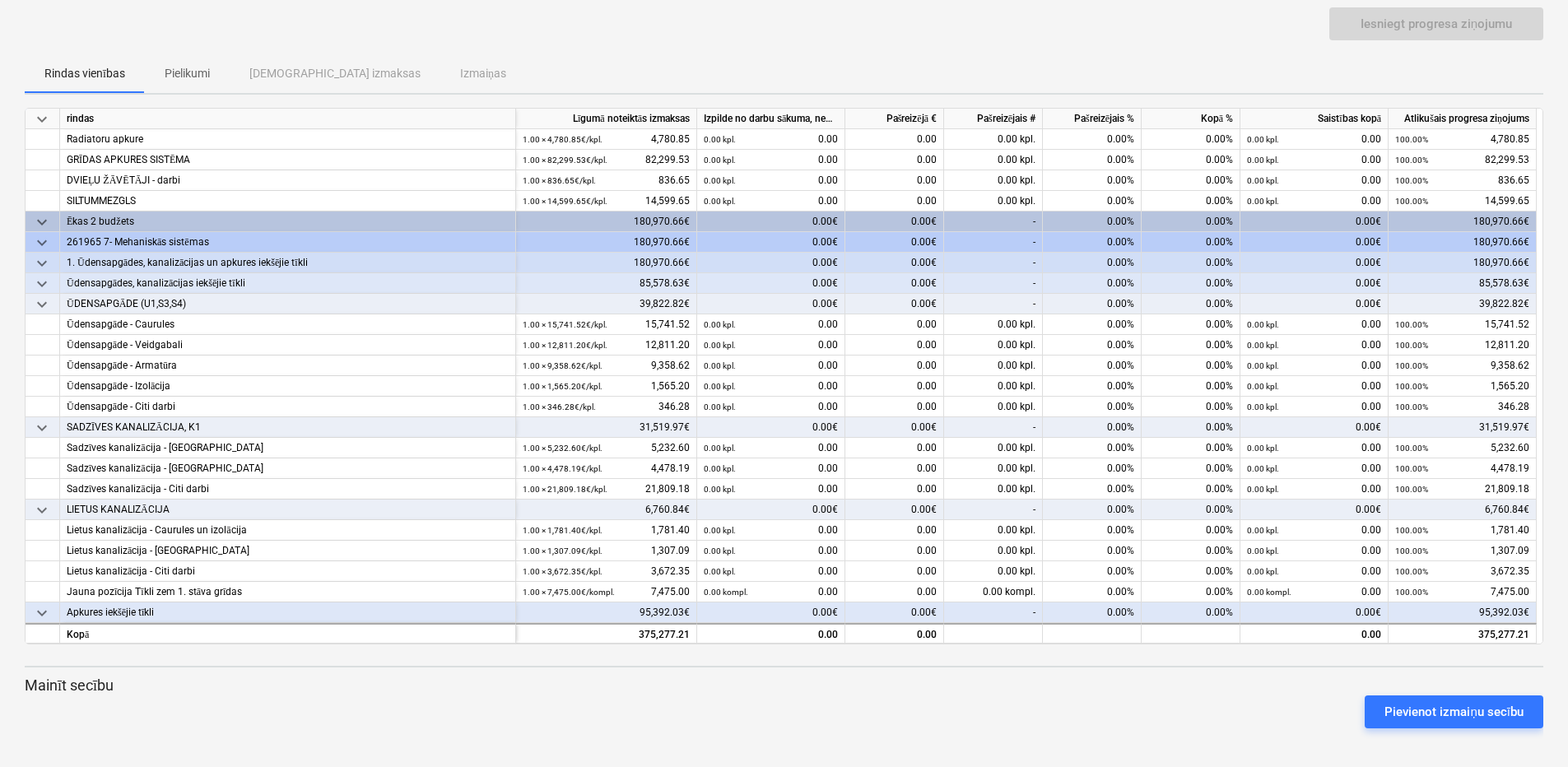
scroll to position [494, 0]
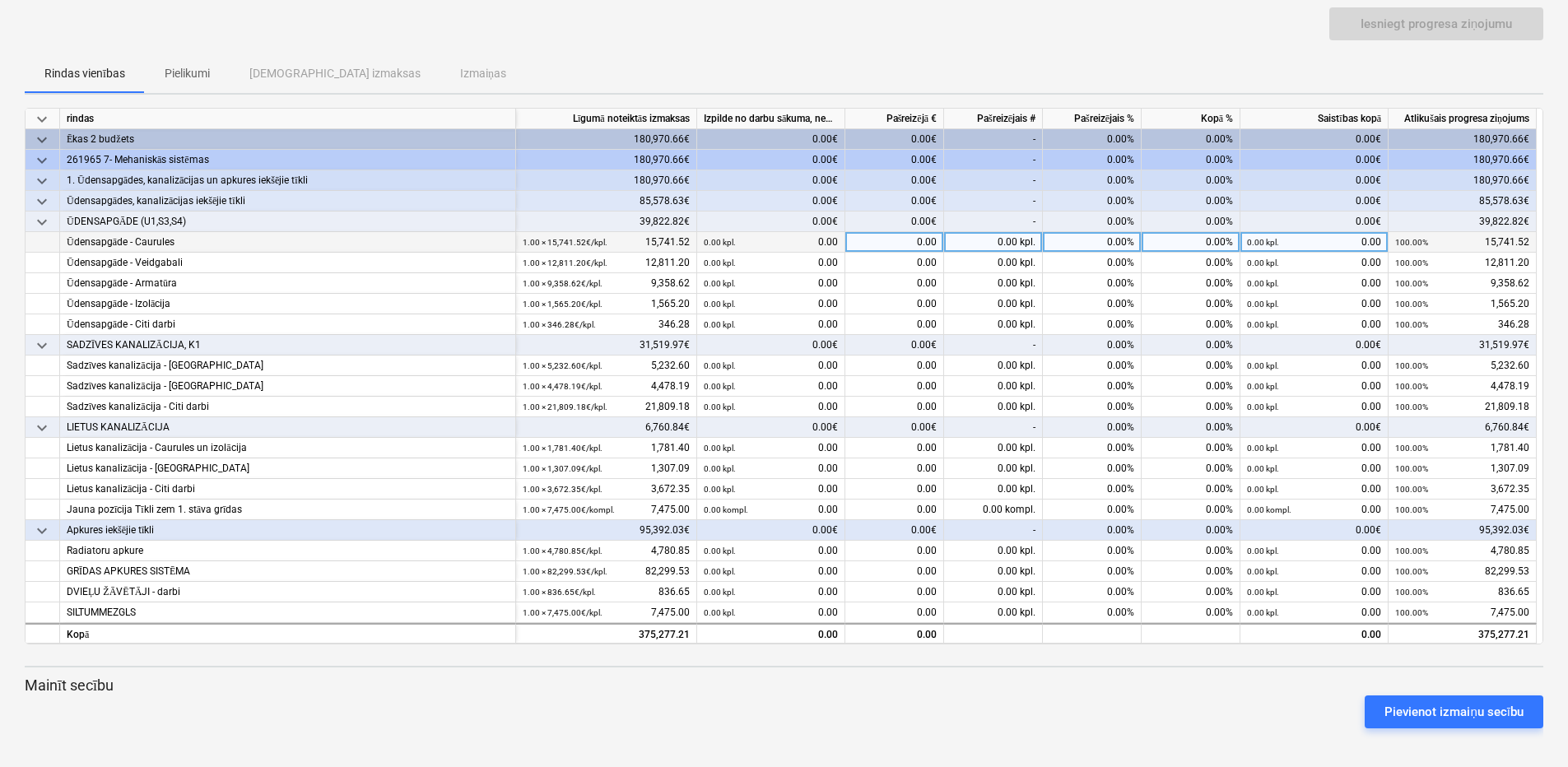
click at [478, 240] on div "Ūdensapgāde - Caurules" at bounding box center [288, 242] width 442 height 20
click at [808, 241] on div "0.00 kpl. 0.00" at bounding box center [771, 242] width 134 height 20
click at [885, 246] on div "0.00" at bounding box center [895, 242] width 98 height 20
type input "1855.90"
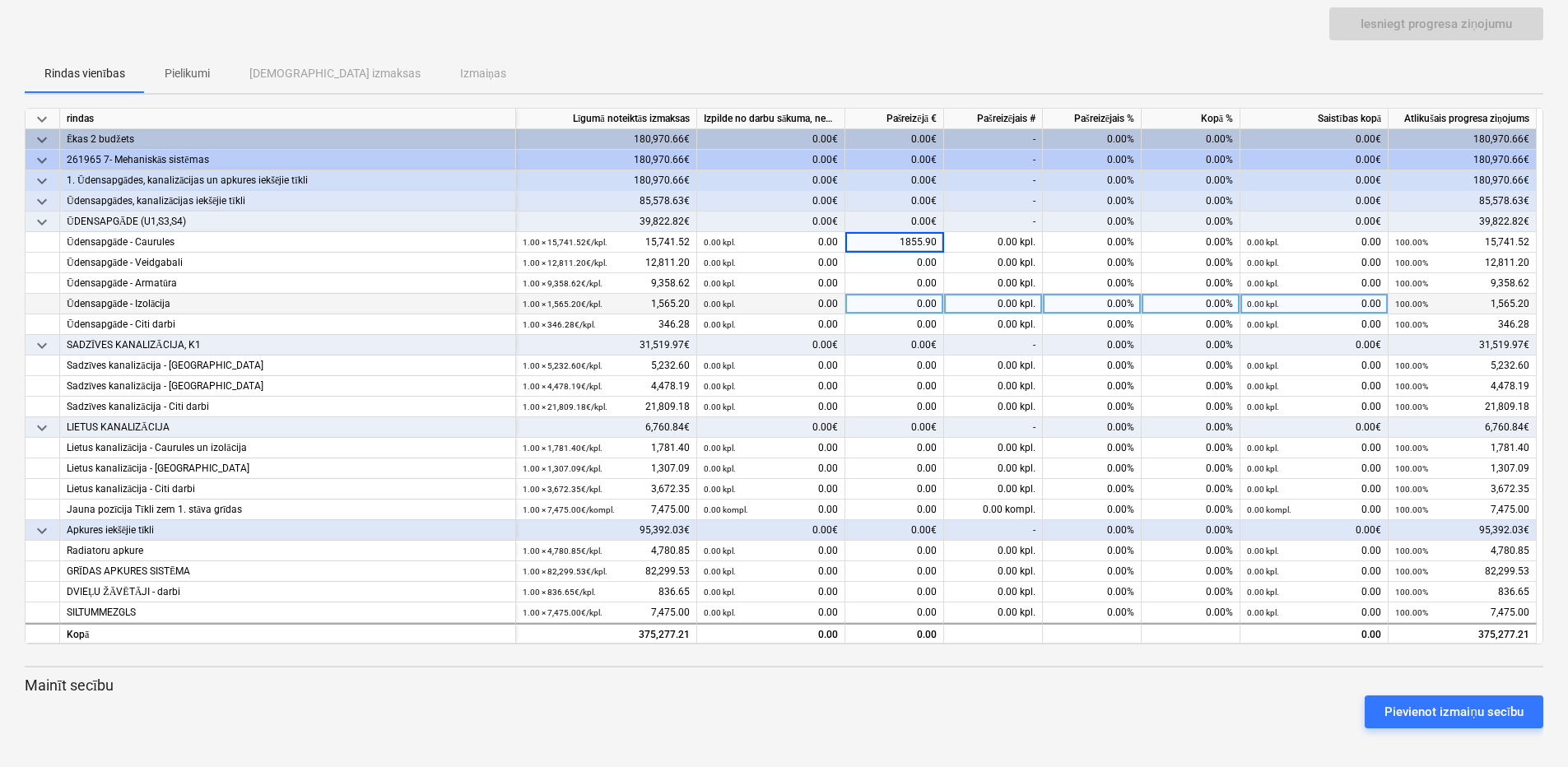
click at [850, 300] on div "0.00" at bounding box center [895, 304] width 98 height 20
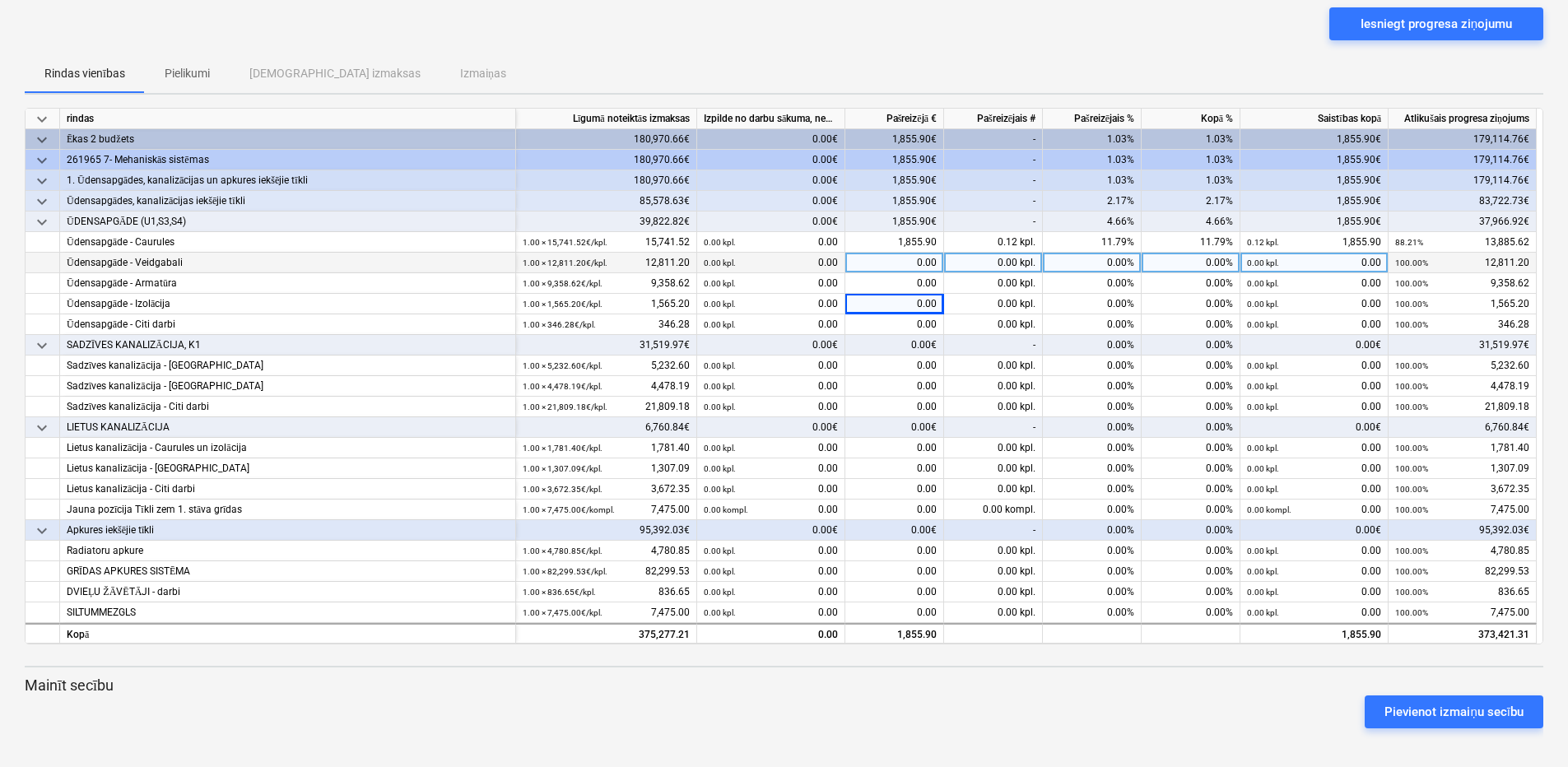
click at [568, 265] on small "1.00 × 12,811.20€ / kpl." at bounding box center [565, 263] width 85 height 9
click at [905, 264] on div "0.00" at bounding box center [895, 263] width 98 height 20
type input "550.77"
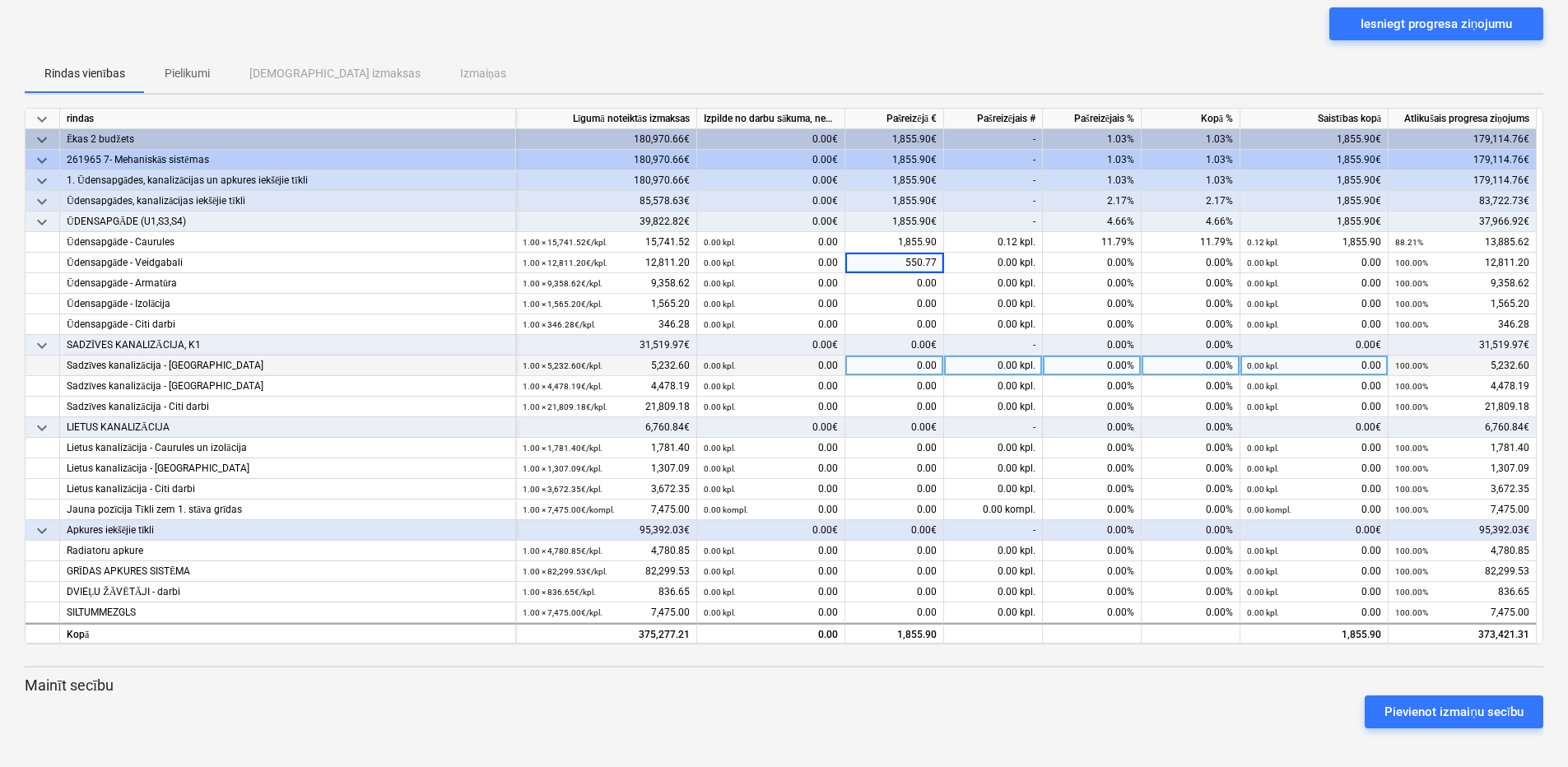
click at [886, 360] on div "0.00" at bounding box center [895, 366] width 98 height 20
click at [163, 367] on div "Sadzīves kanalizācija - [GEOGRAPHIC_DATA]" at bounding box center [288, 366] width 442 height 20
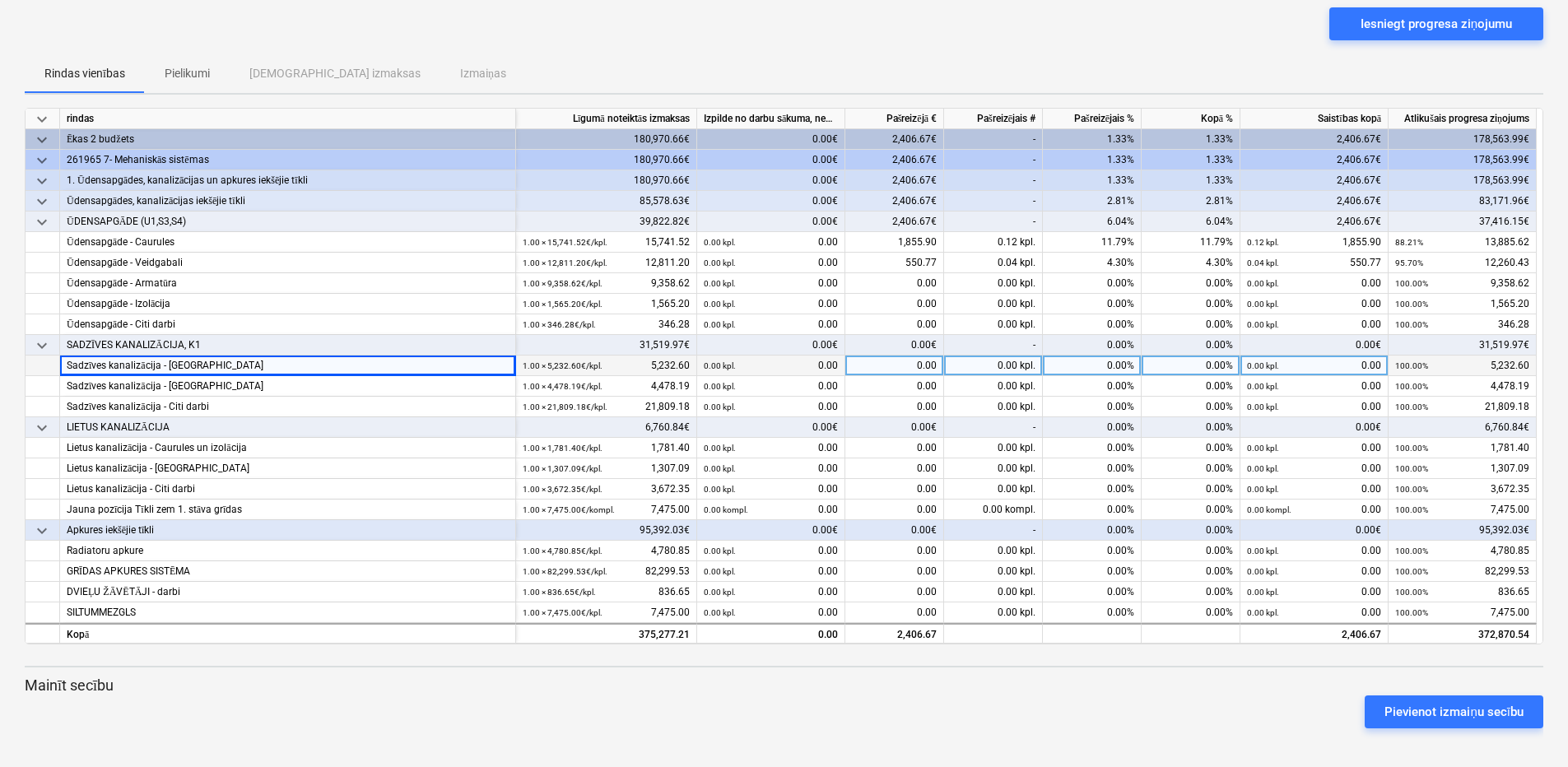
click at [870, 367] on div "0.00" at bounding box center [895, 366] width 98 height 20
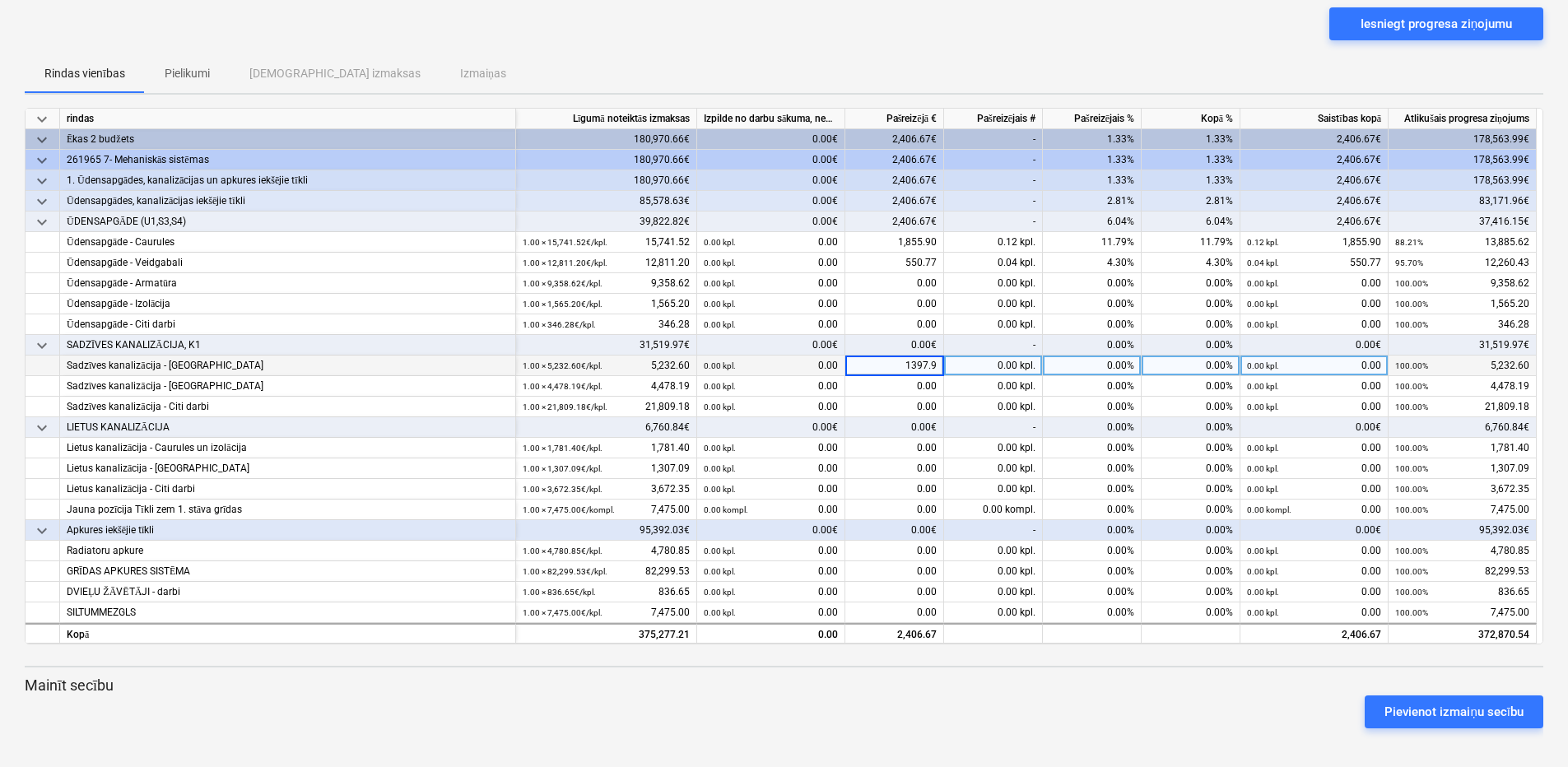
type input "1397.91"
click at [952, 677] on p "Mainīt secību" at bounding box center [784, 684] width 1519 height 20
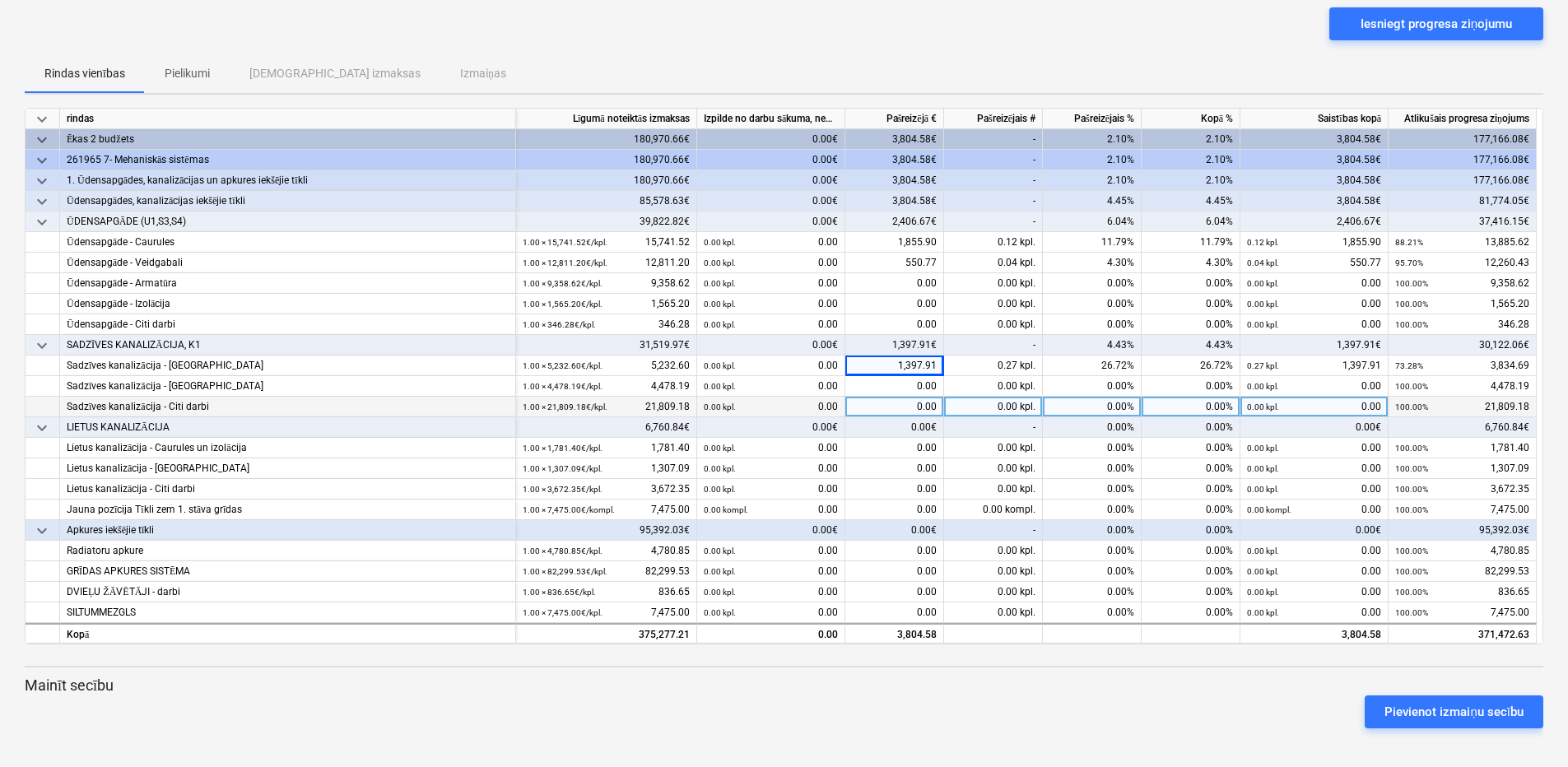
click at [486, 410] on div "Sadzīves kanalizācija - Citi darbi" at bounding box center [288, 407] width 442 height 20
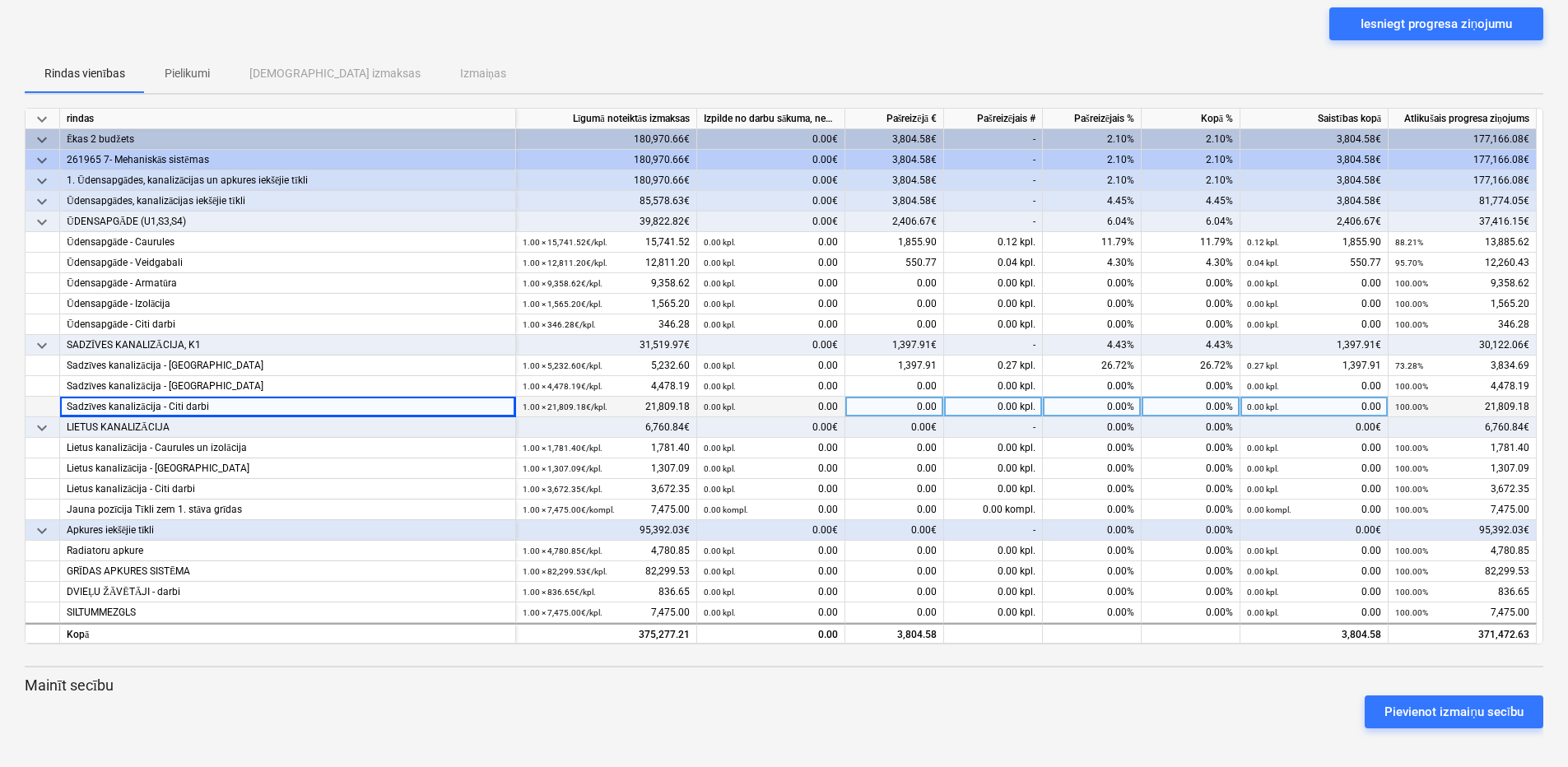
click at [862, 404] on div "0.00" at bounding box center [895, 407] width 98 height 20
type input "1365.70"
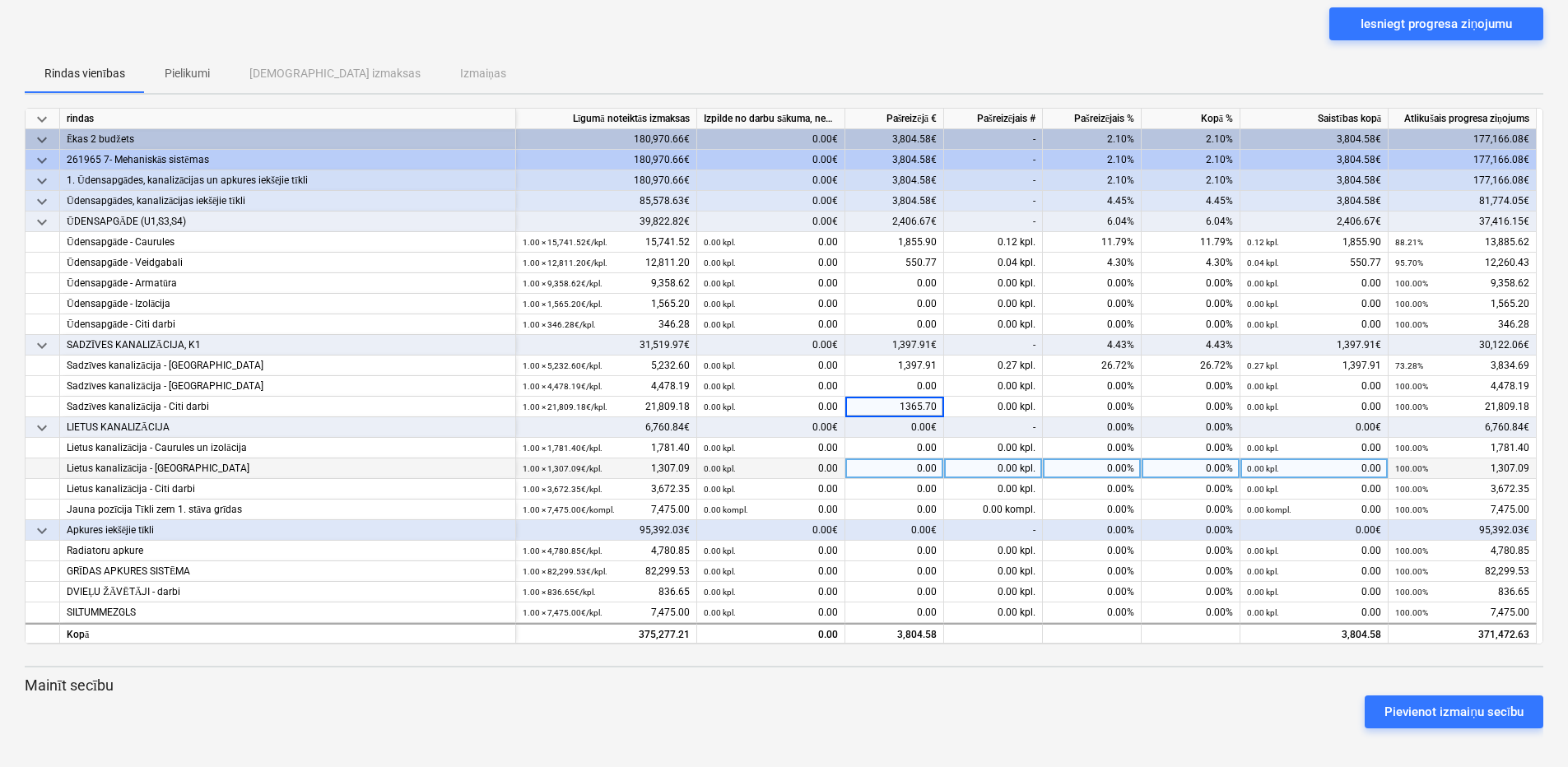
click at [915, 465] on div "0.00" at bounding box center [895, 469] width 98 height 20
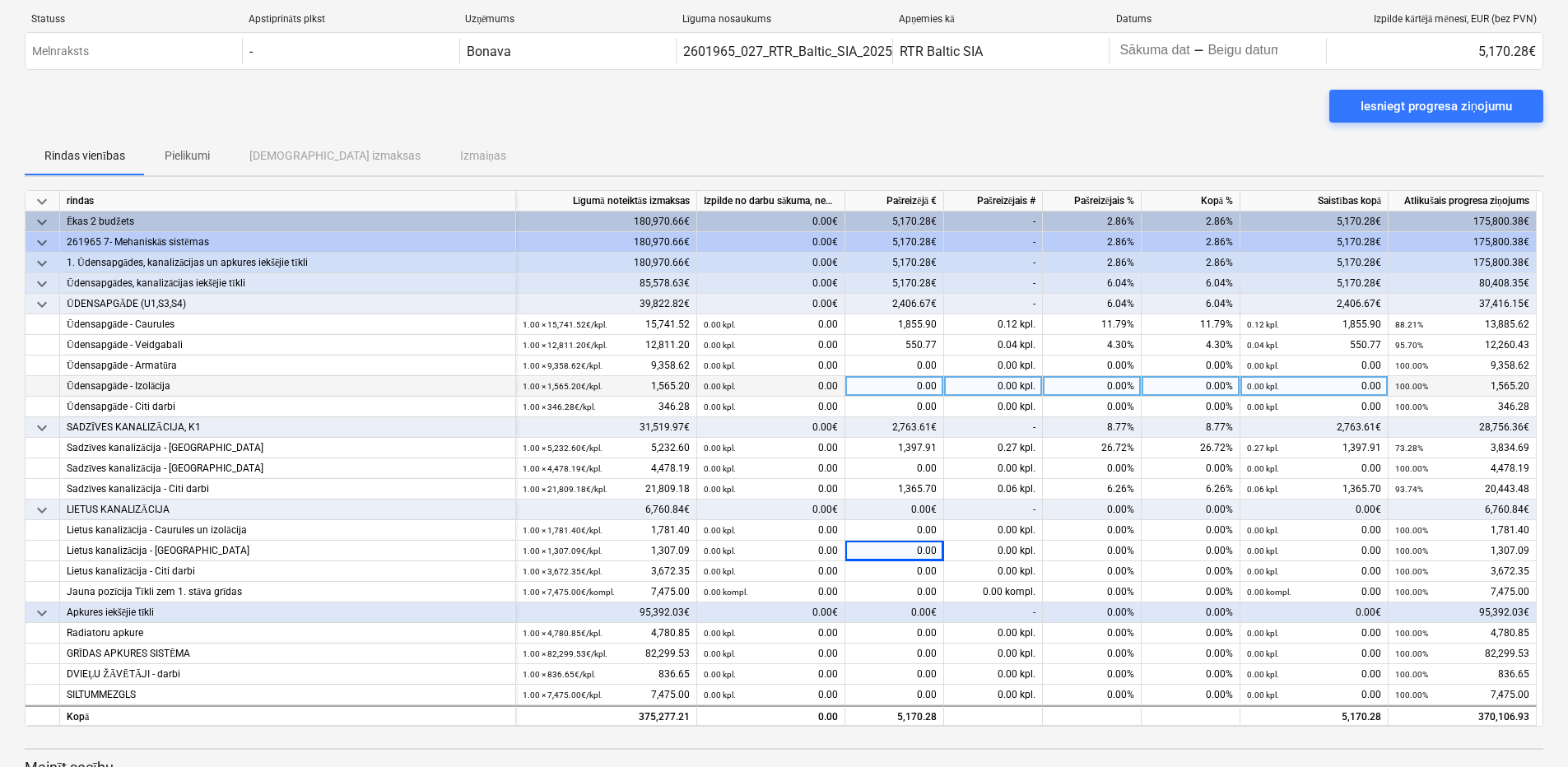
scroll to position [122, 0]
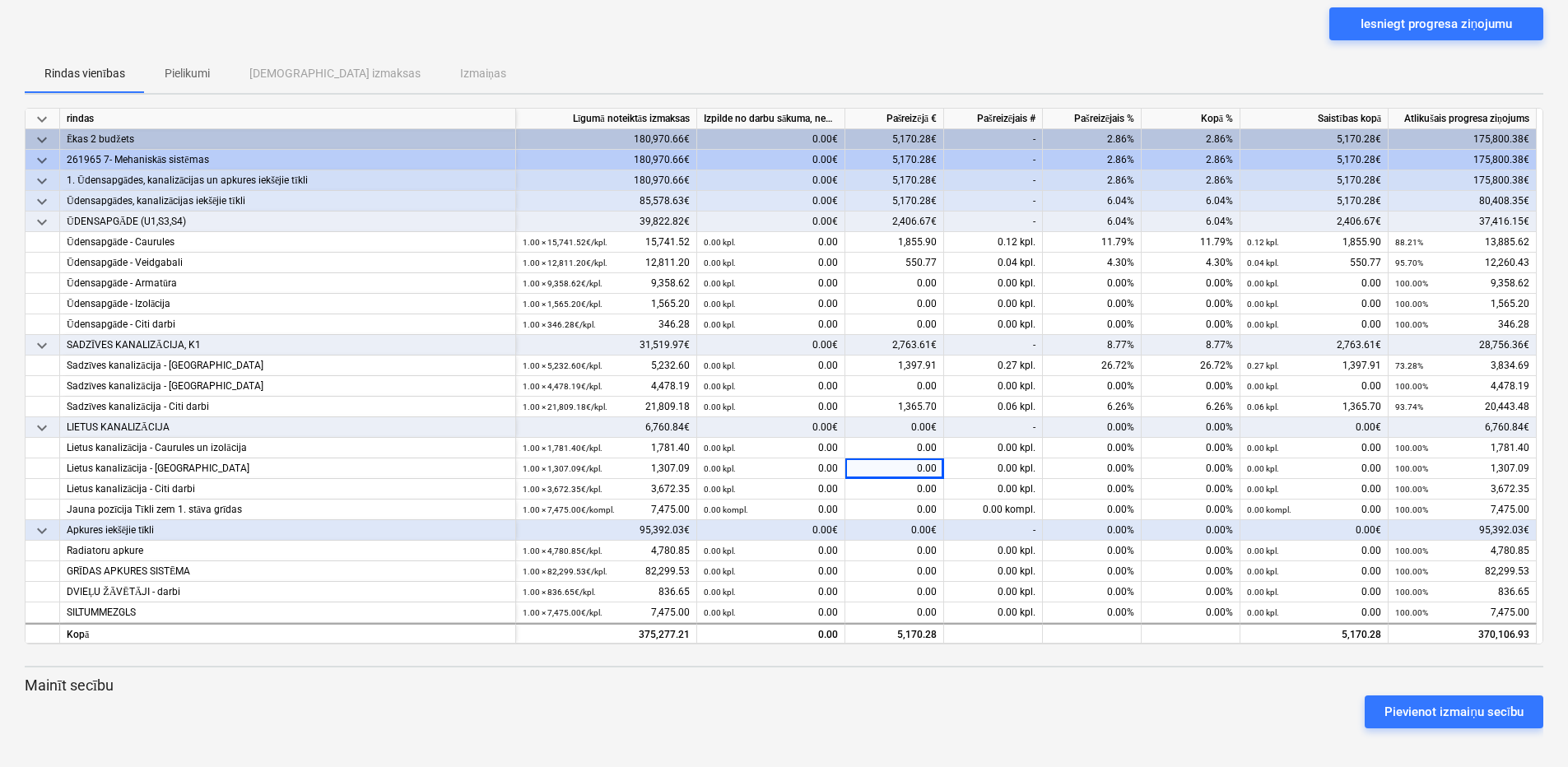
click at [451, 729] on div at bounding box center [784, 734] width 1519 height 13
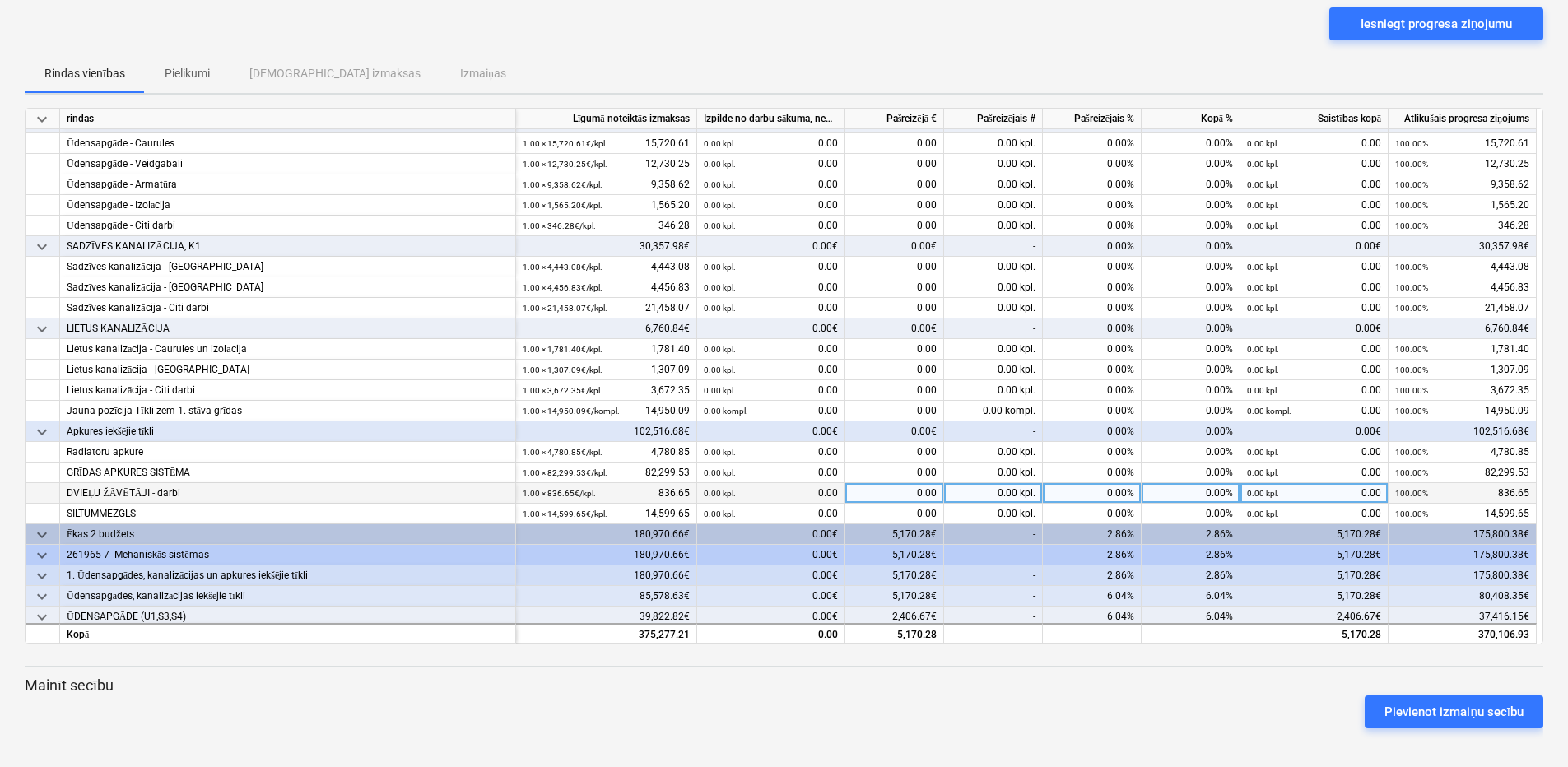
scroll to position [83, 0]
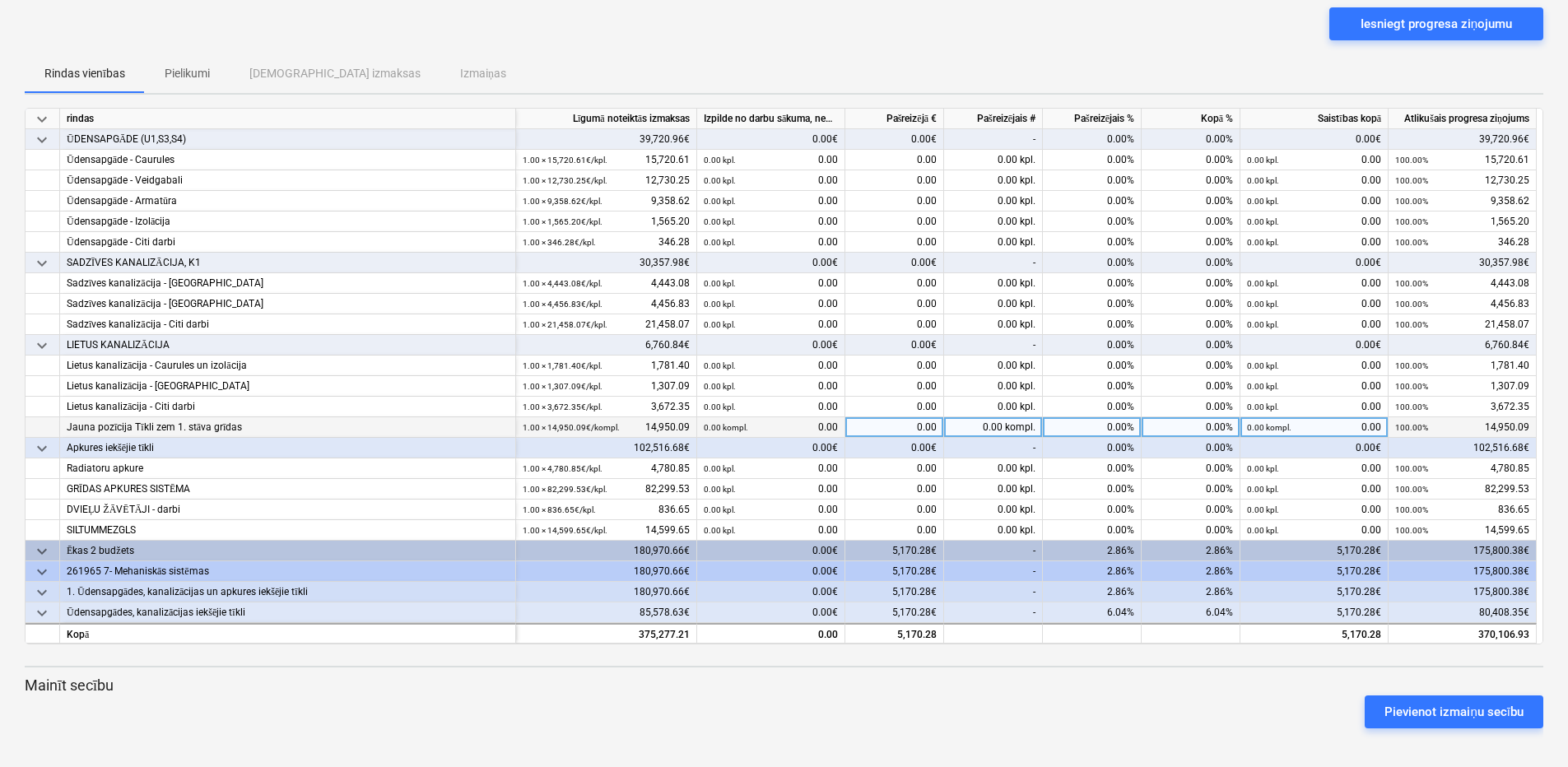
click at [432, 425] on div "Jauna pozīcija Tīkli zem 1. stāva grīdas" at bounding box center [288, 427] width 442 height 20
click at [913, 430] on div "0.00" at bounding box center [895, 427] width 98 height 20
click at [279, 431] on div "Jauna pozīcija Tīkli zem 1. stāva grīdas" at bounding box center [288, 427] width 442 height 20
click at [862, 430] on div "0.00" at bounding box center [895, 427] width 98 height 20
type input "13651.74"
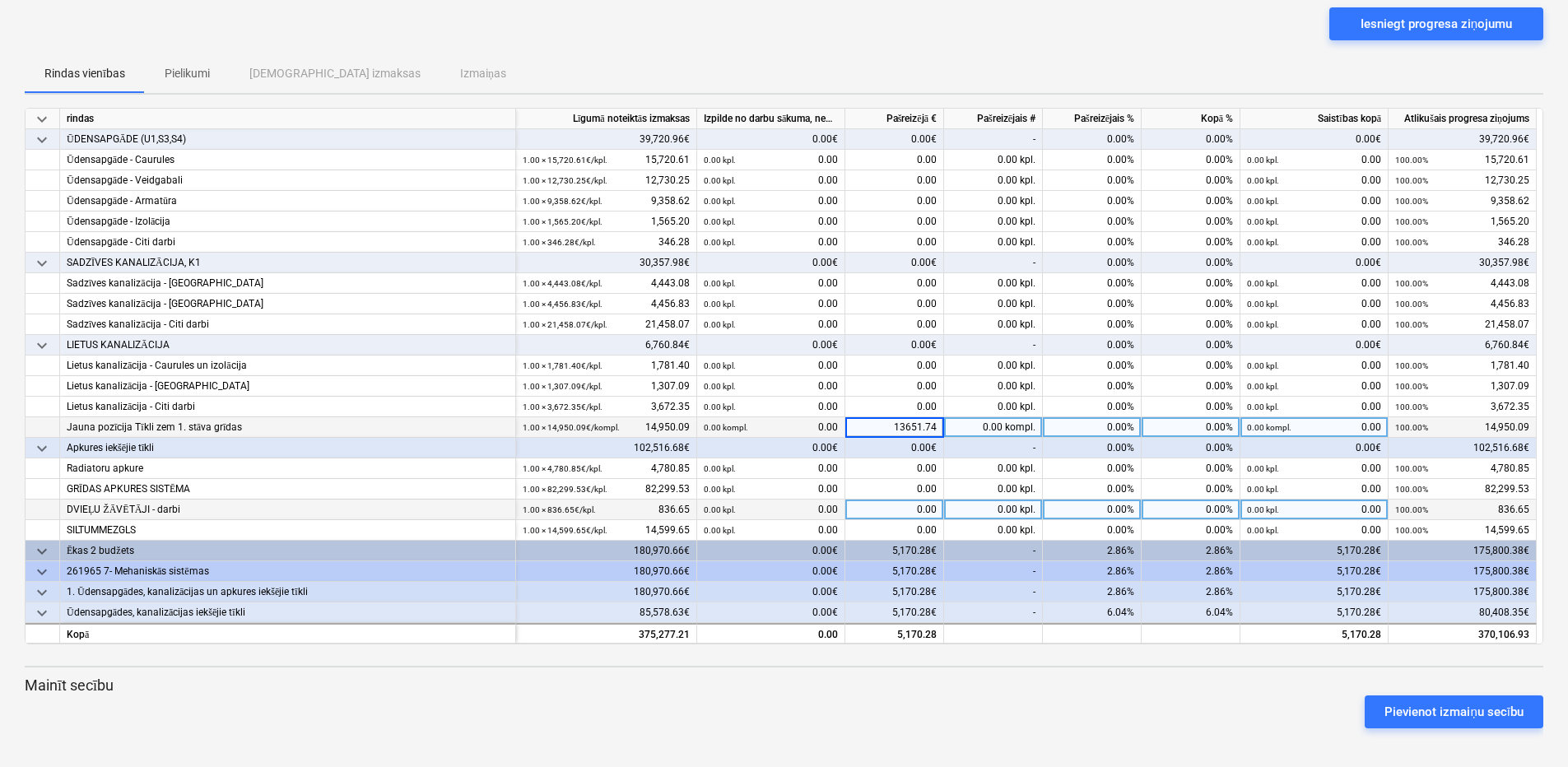
click at [860, 500] on div "0.00" at bounding box center [895, 510] width 98 height 20
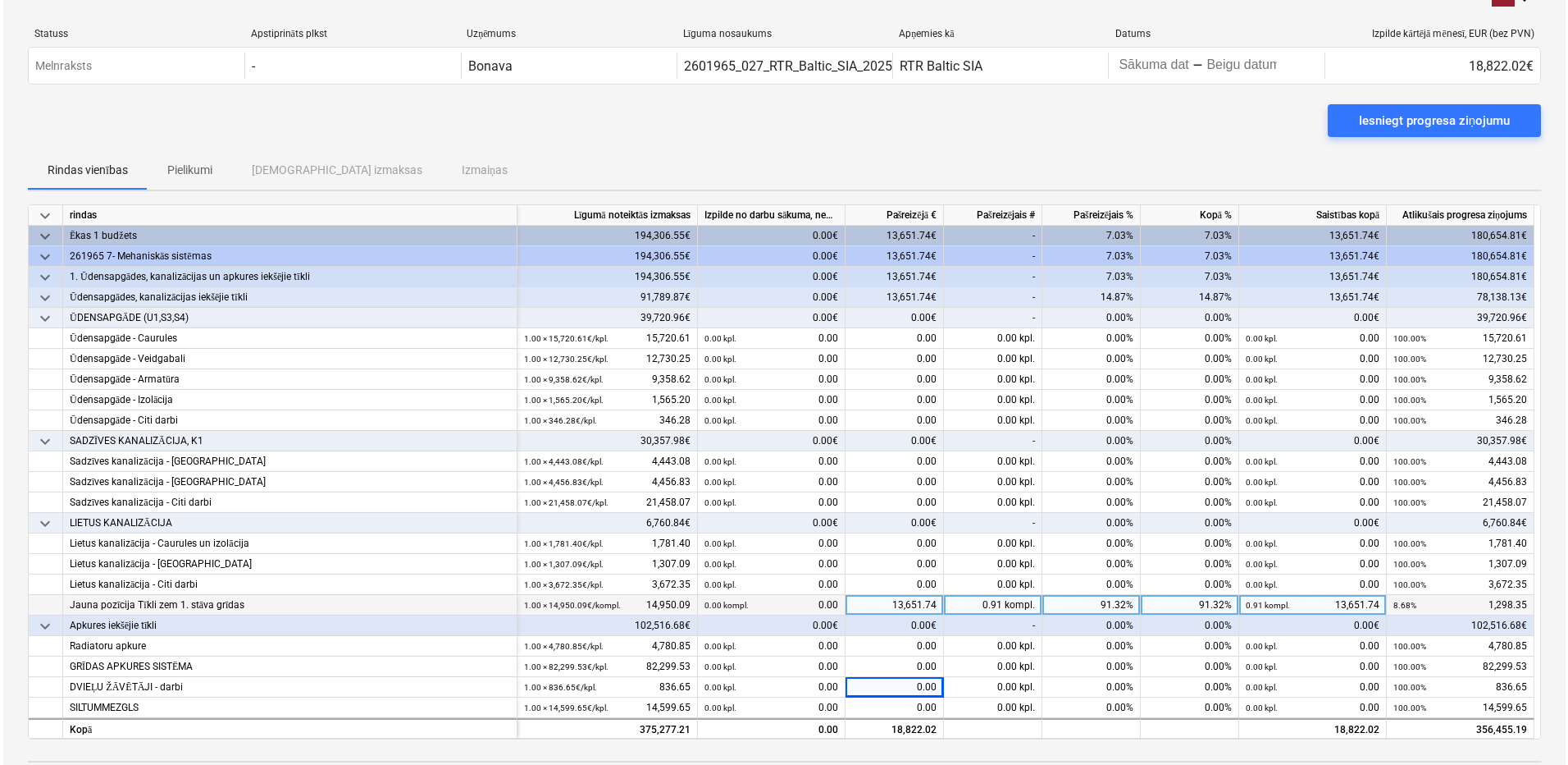
scroll to position [0, 0]
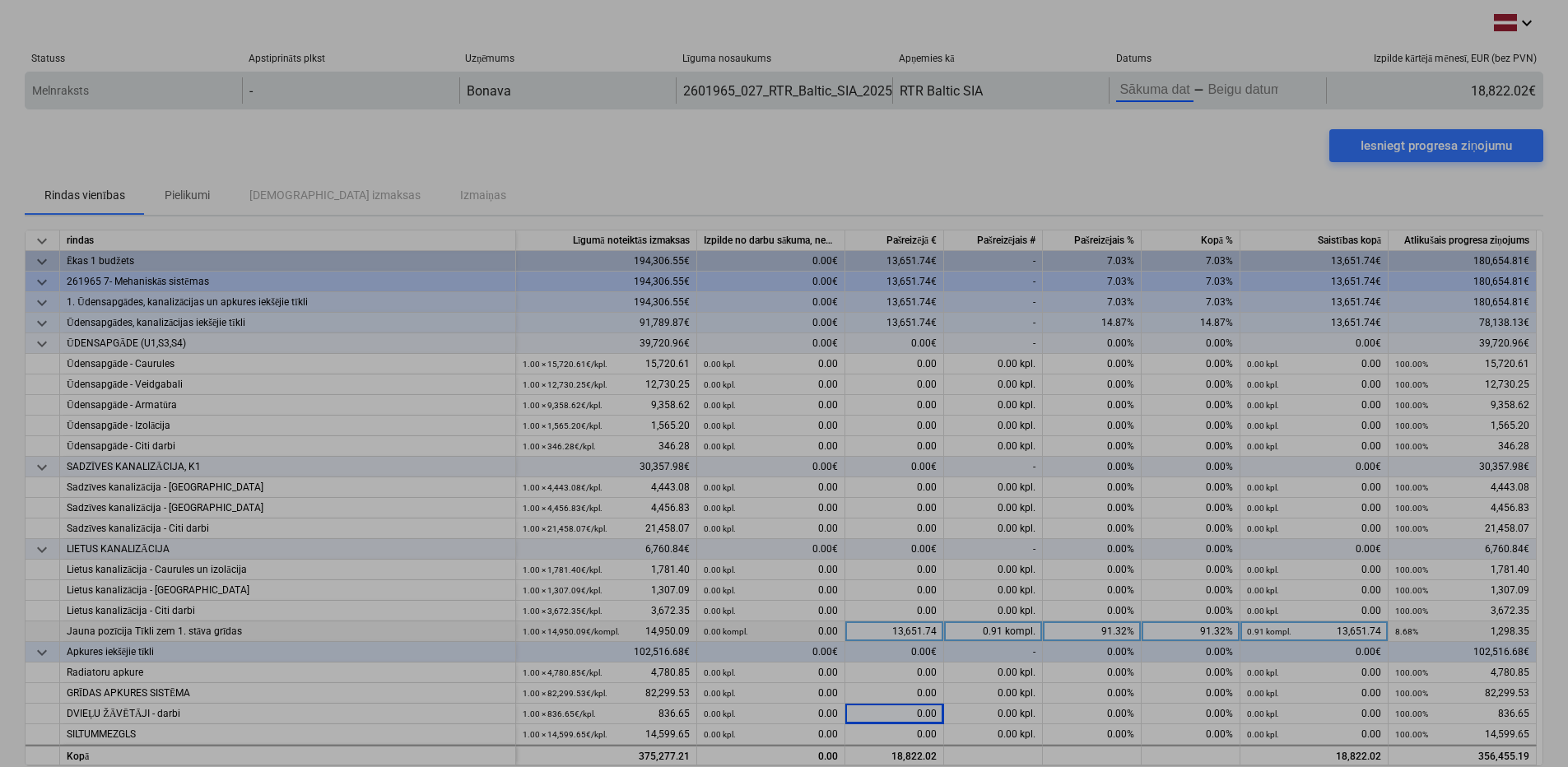
click at [1166, 83] on body "keyboard_arrow_down Statuss Apstiprināts plkst Uzņēmums Līguma nosaukums Apņemi…" at bounding box center [784, 384] width 1568 height 767
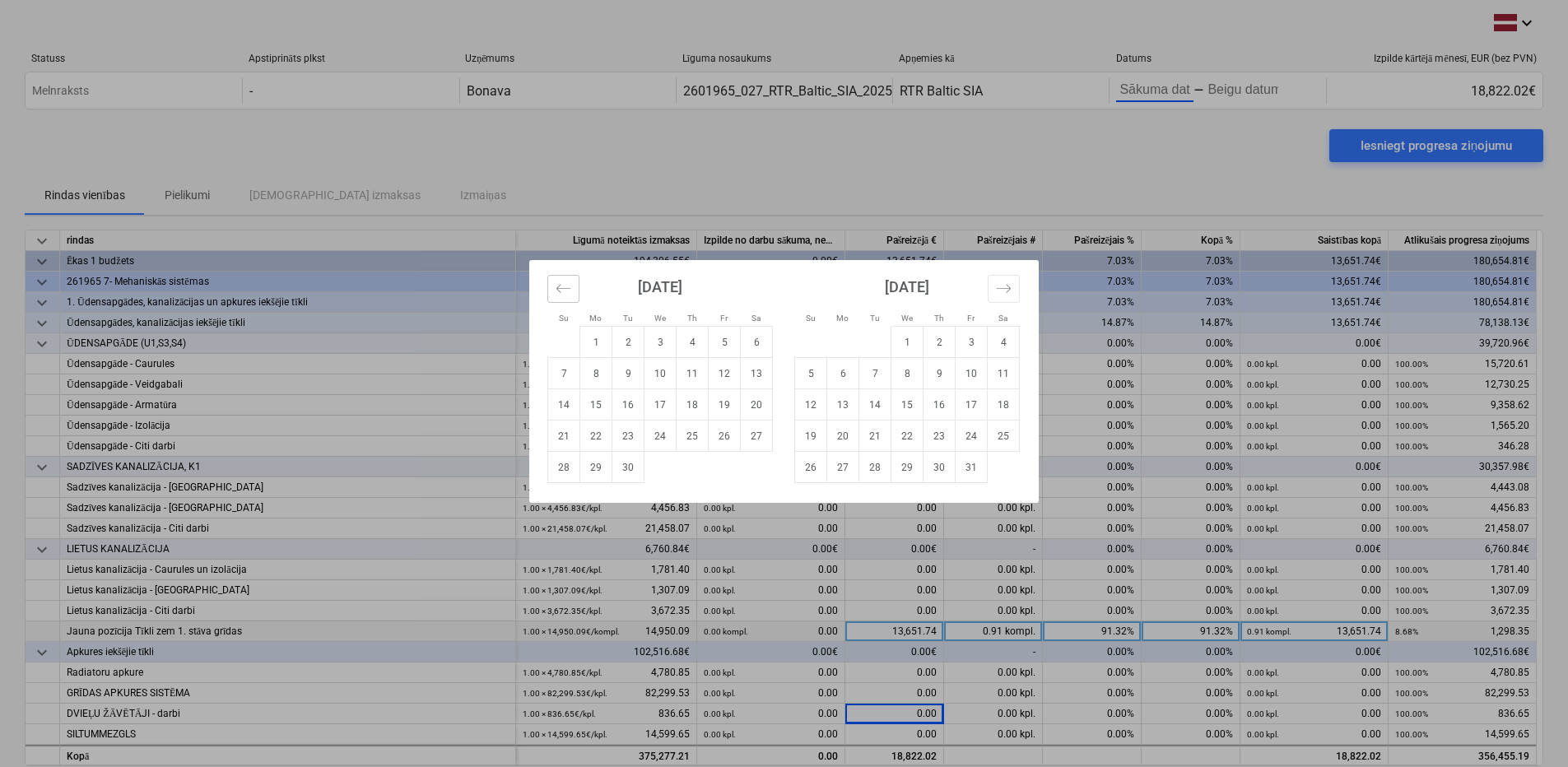
click at [558, 289] on icon "Move backward to switch to the previous month." at bounding box center [563, 288] width 14 height 8
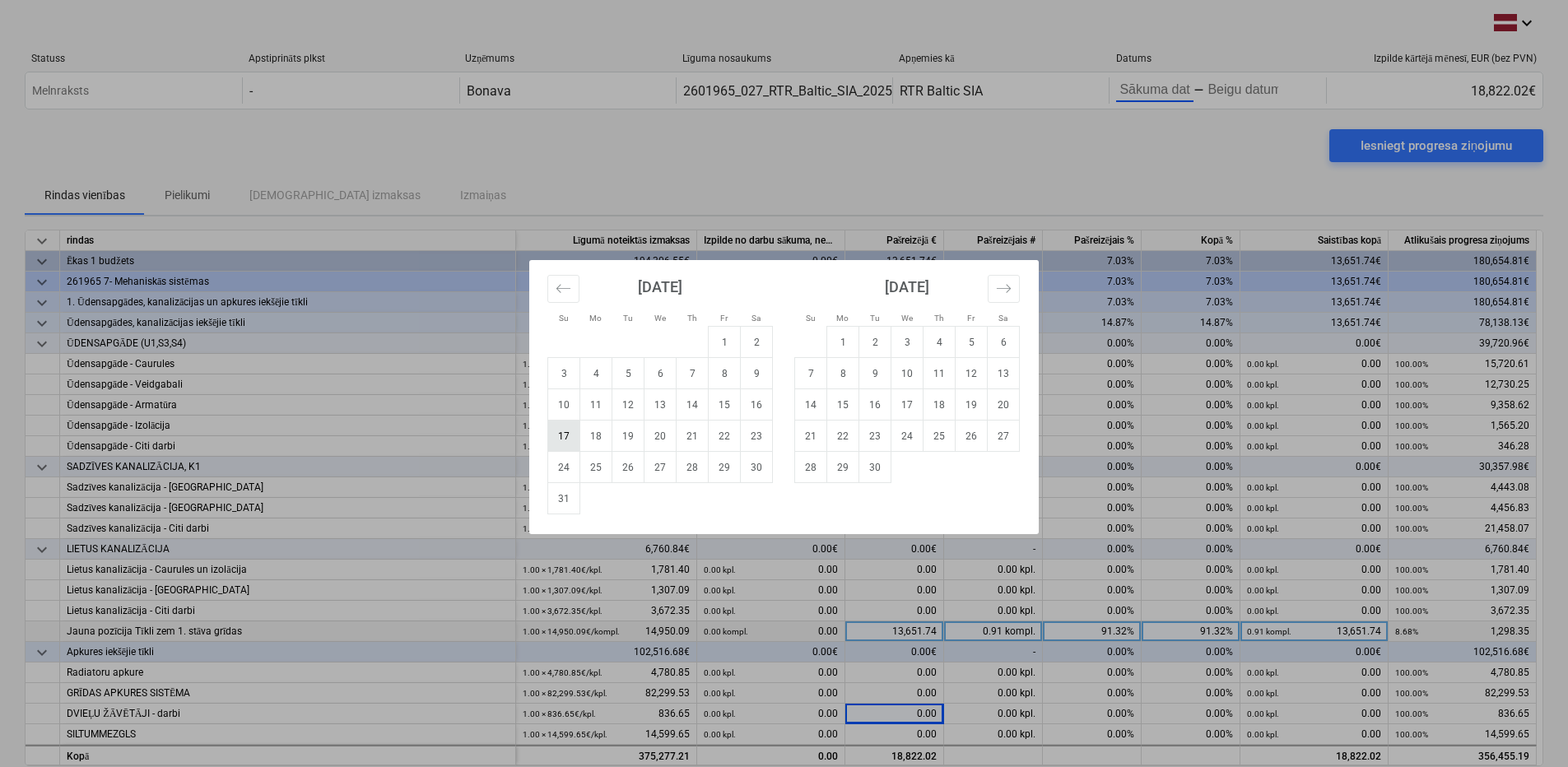
click at [565, 437] on td "17" at bounding box center [564, 436] width 33 height 32
type input "08/17/2025"
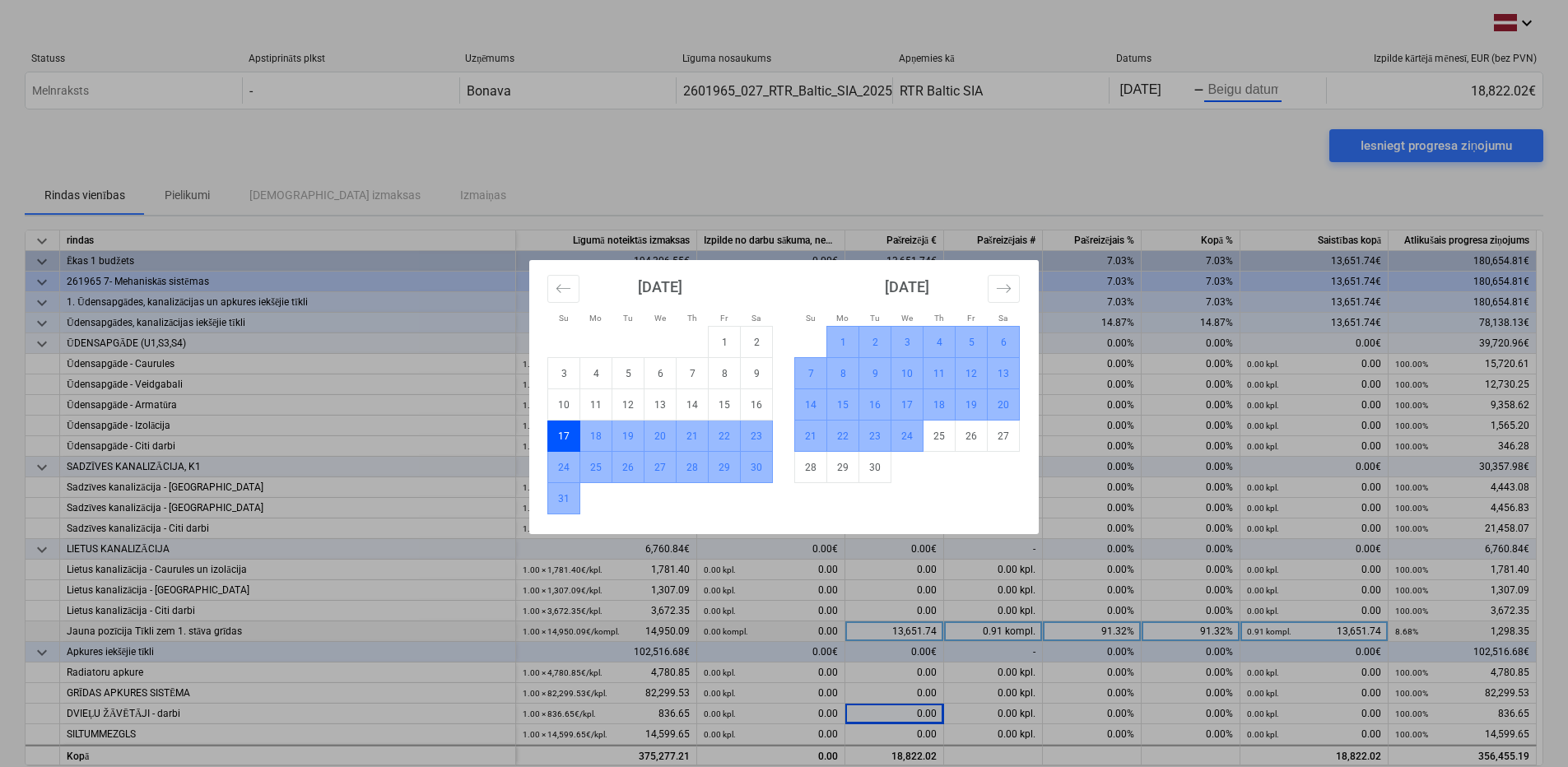
click at [900, 436] on td "24" at bounding box center [908, 436] width 33 height 32
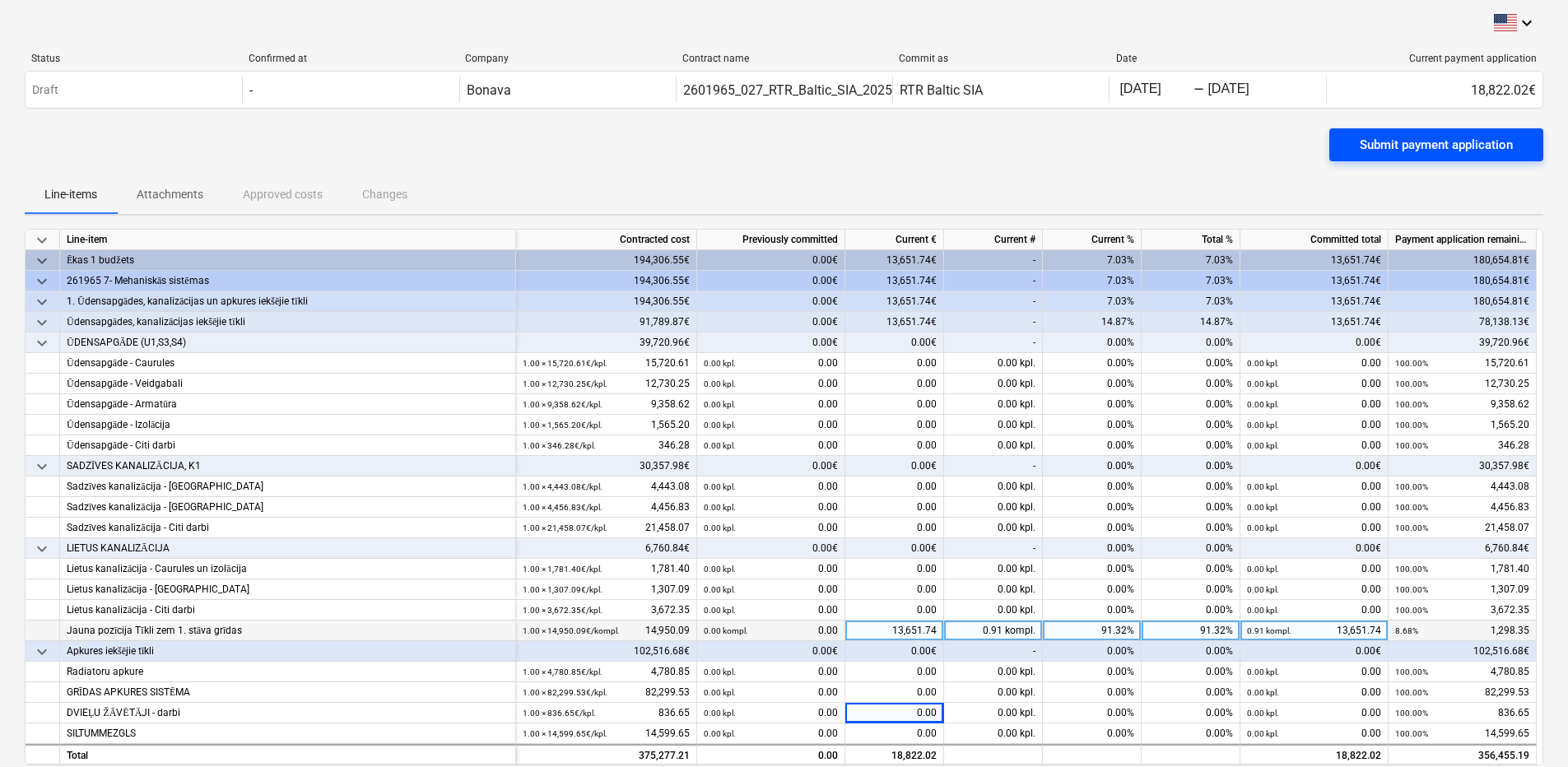
click at [1418, 145] on div "Submit payment application" at bounding box center [1436, 144] width 153 height 21
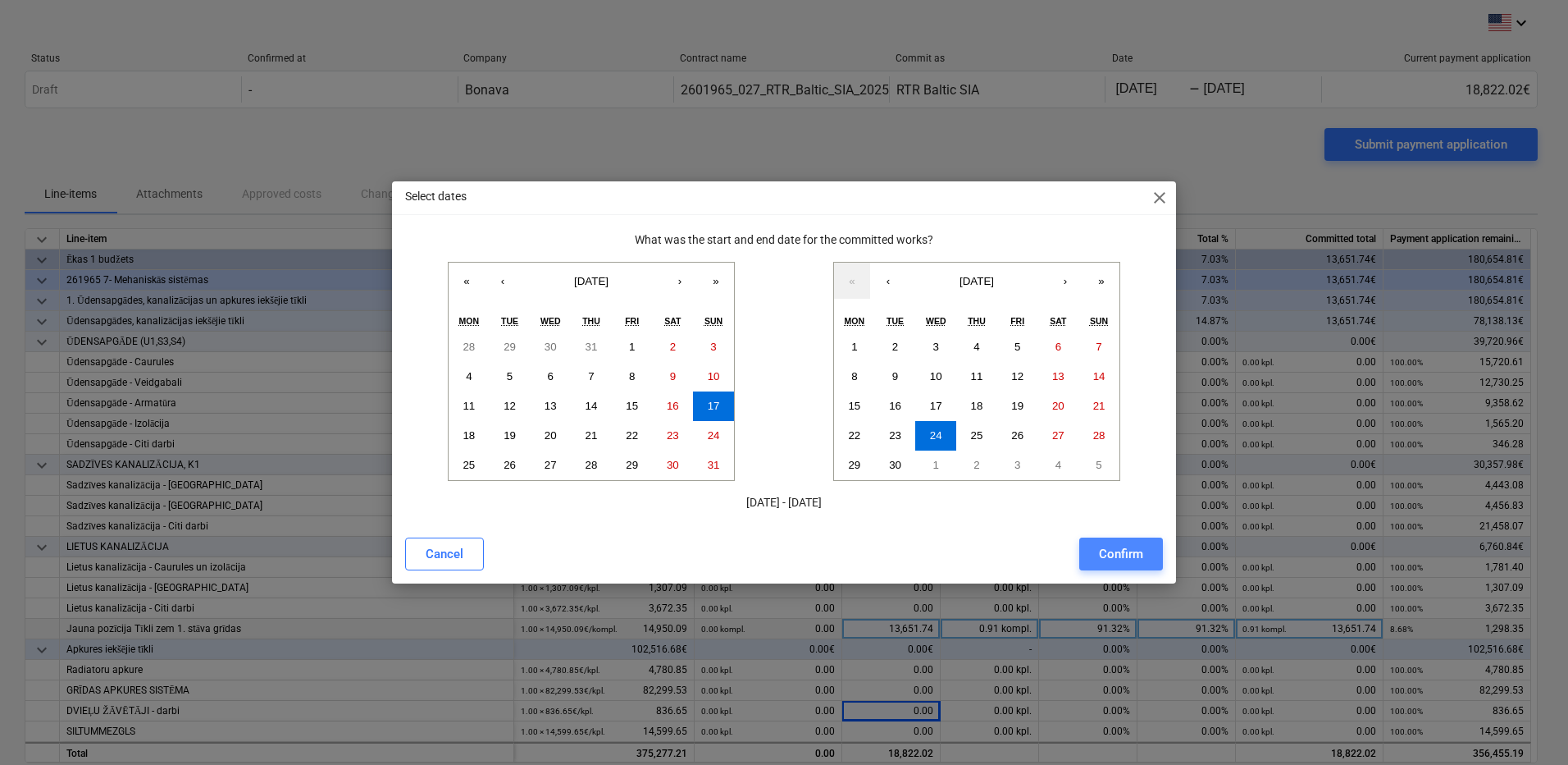
click at [1125, 550] on div "Confirm" at bounding box center [1121, 554] width 44 height 21
